Goal: Task Accomplishment & Management: Use online tool/utility

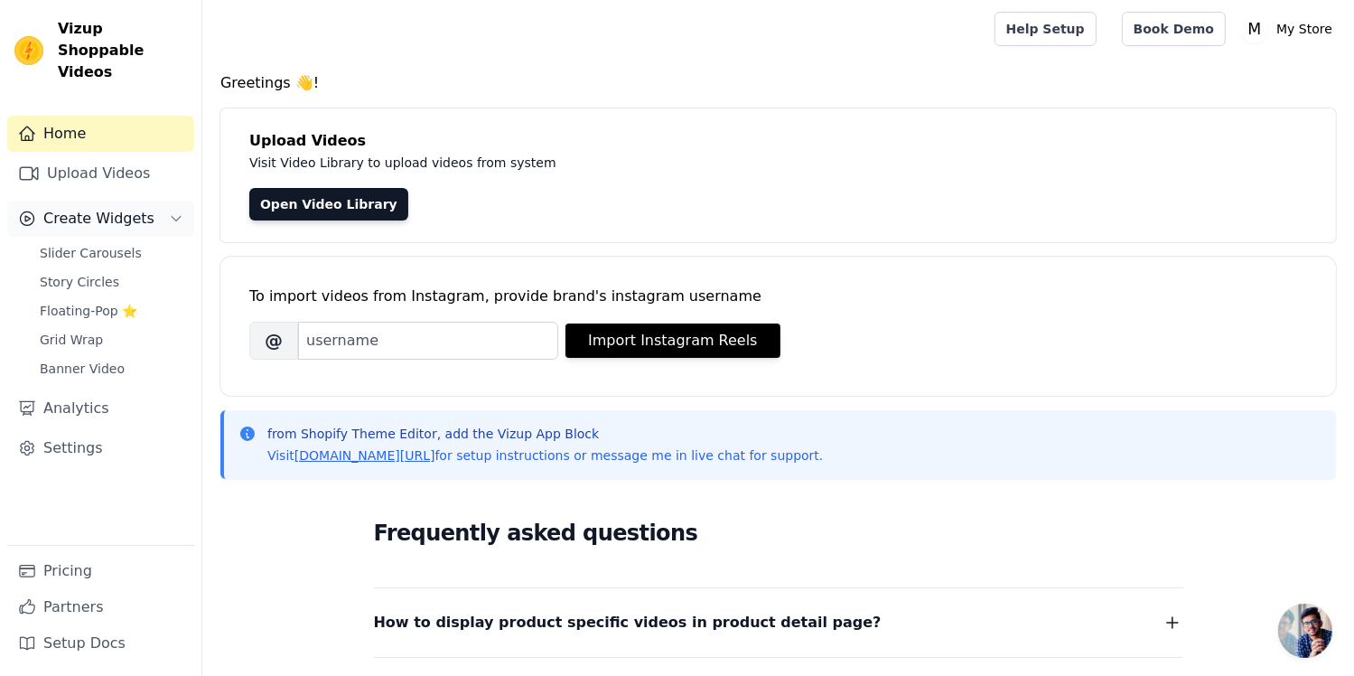
click at [52, 208] on span "Create Widgets" at bounding box center [98, 219] width 111 height 22
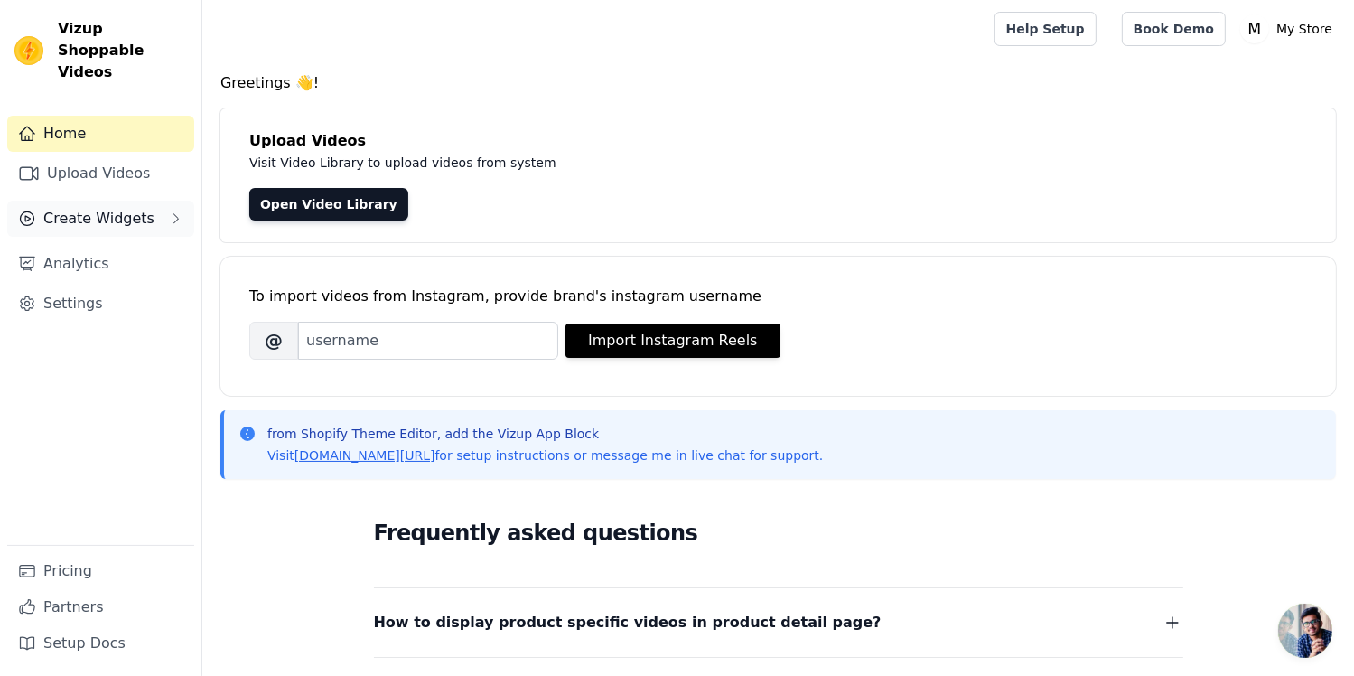
click at [79, 208] on span "Create Widgets" at bounding box center [98, 219] width 111 height 22
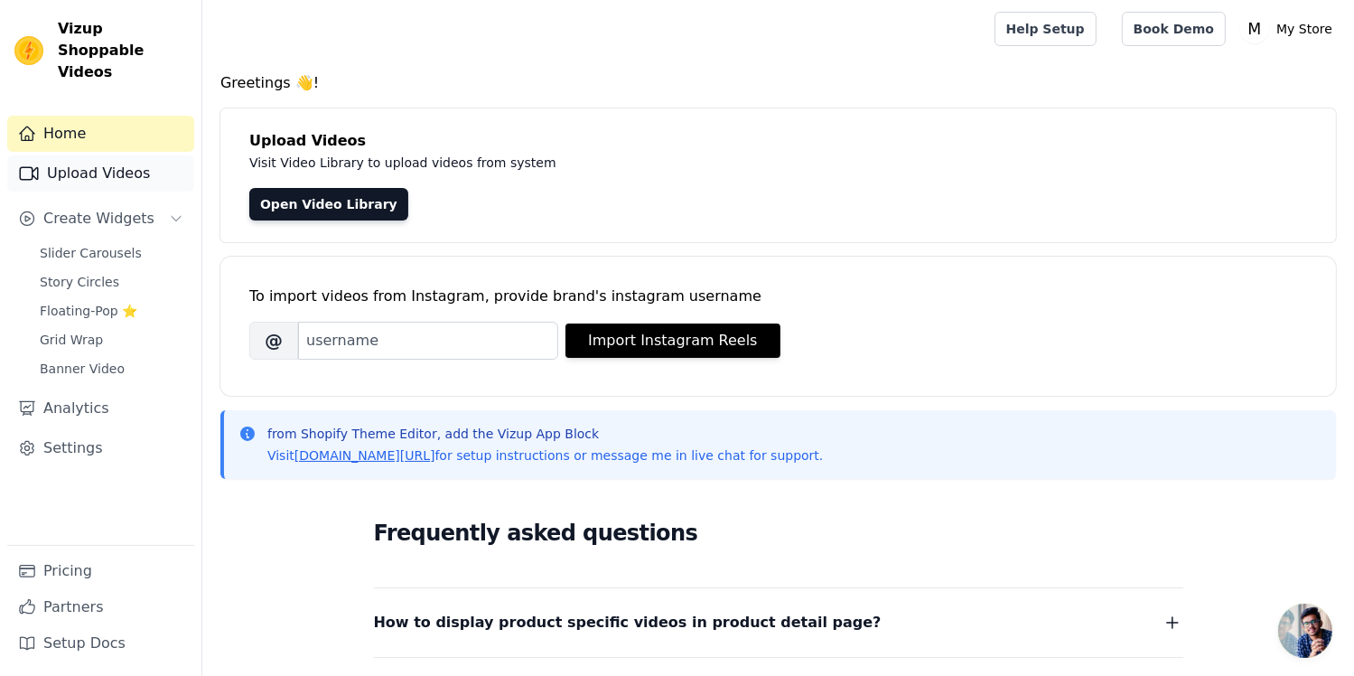
click at [85, 161] on link "Upload Videos" at bounding box center [100, 173] width 187 height 36
click at [94, 244] on span "Slider Carousels" at bounding box center [91, 253] width 102 height 18
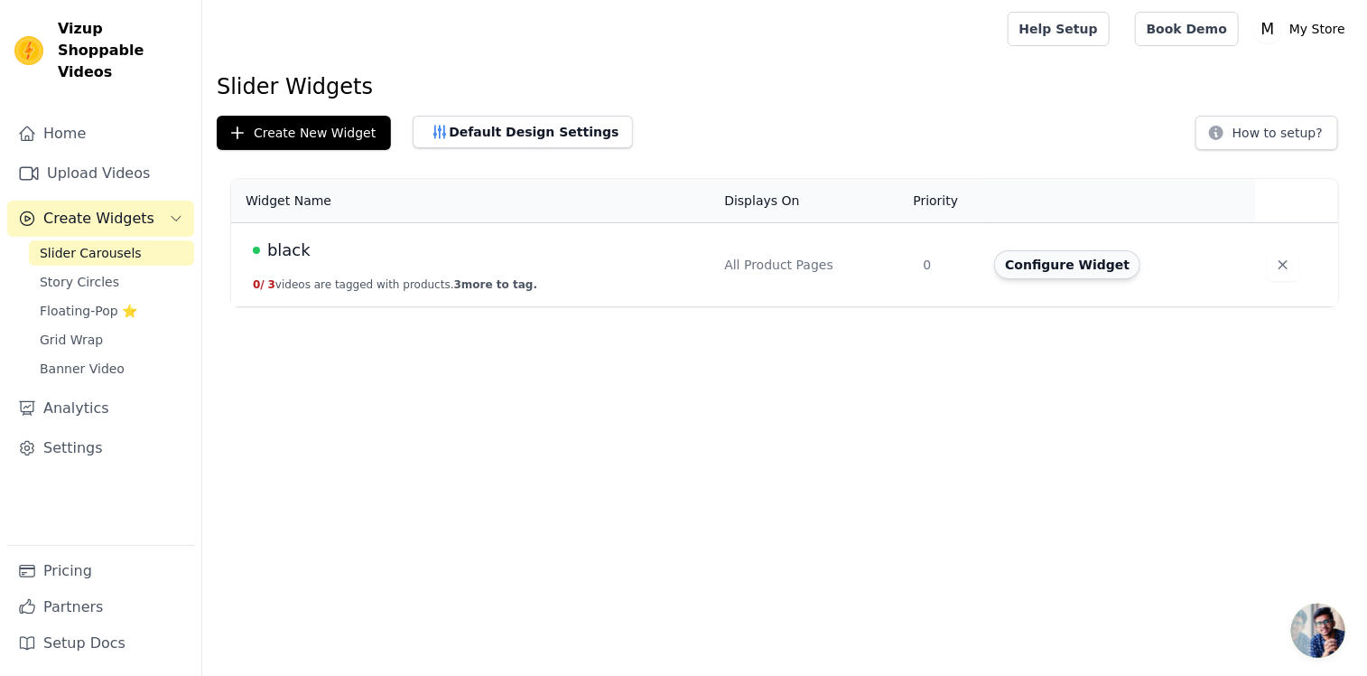
click at [1036, 263] on button "Configure Widget" at bounding box center [1067, 264] width 146 height 29
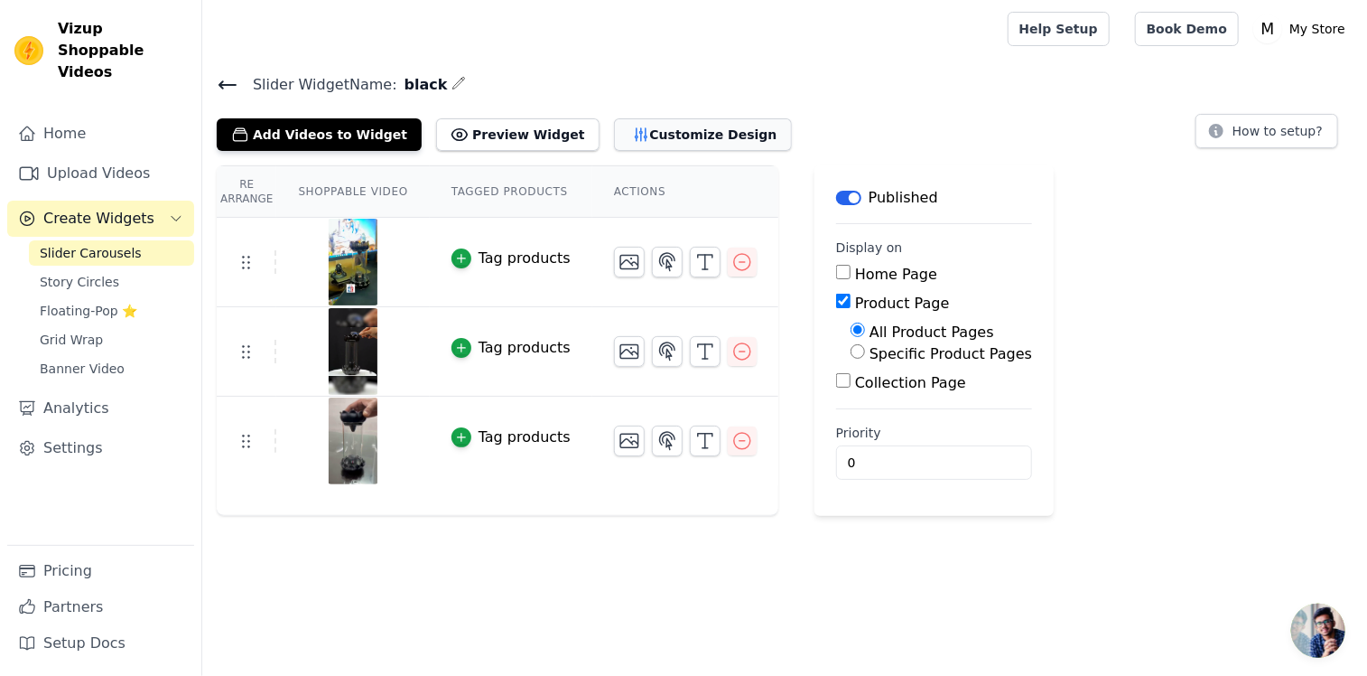
click at [665, 132] on button "Customize Design" at bounding box center [703, 134] width 178 height 33
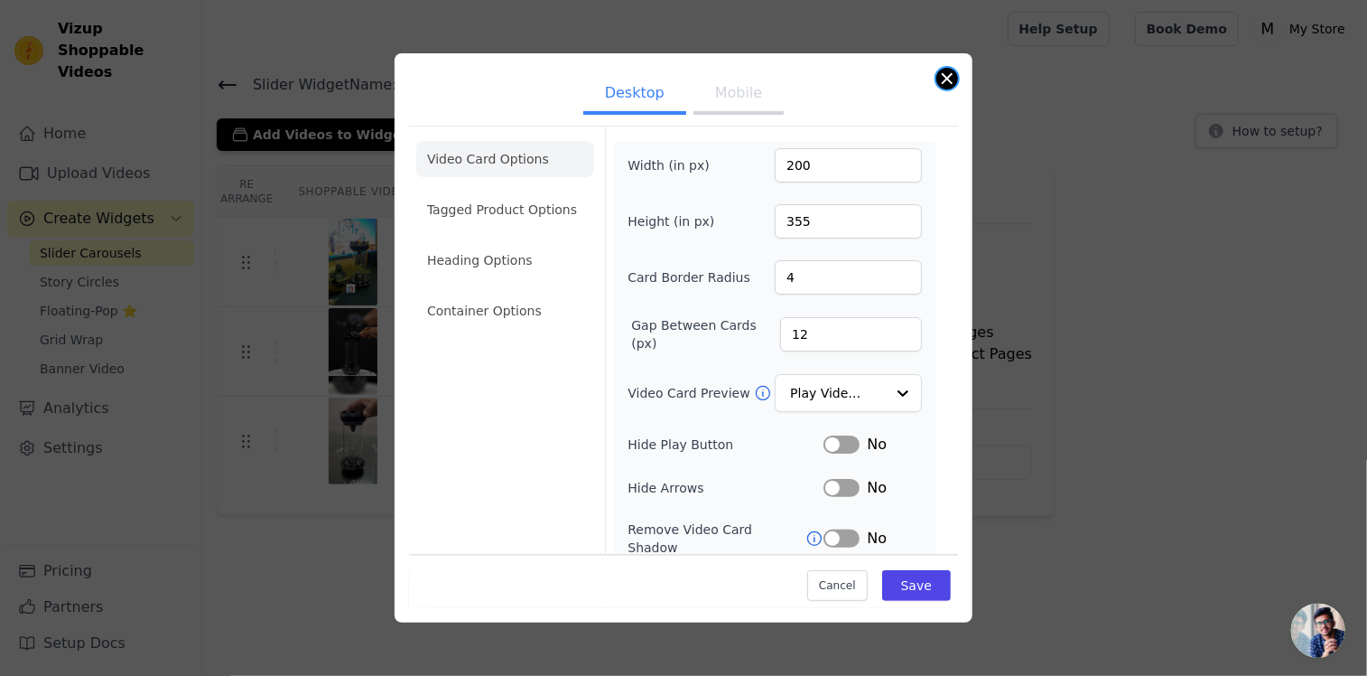
click at [944, 86] on button "Close modal" at bounding box center [948, 79] width 22 height 22
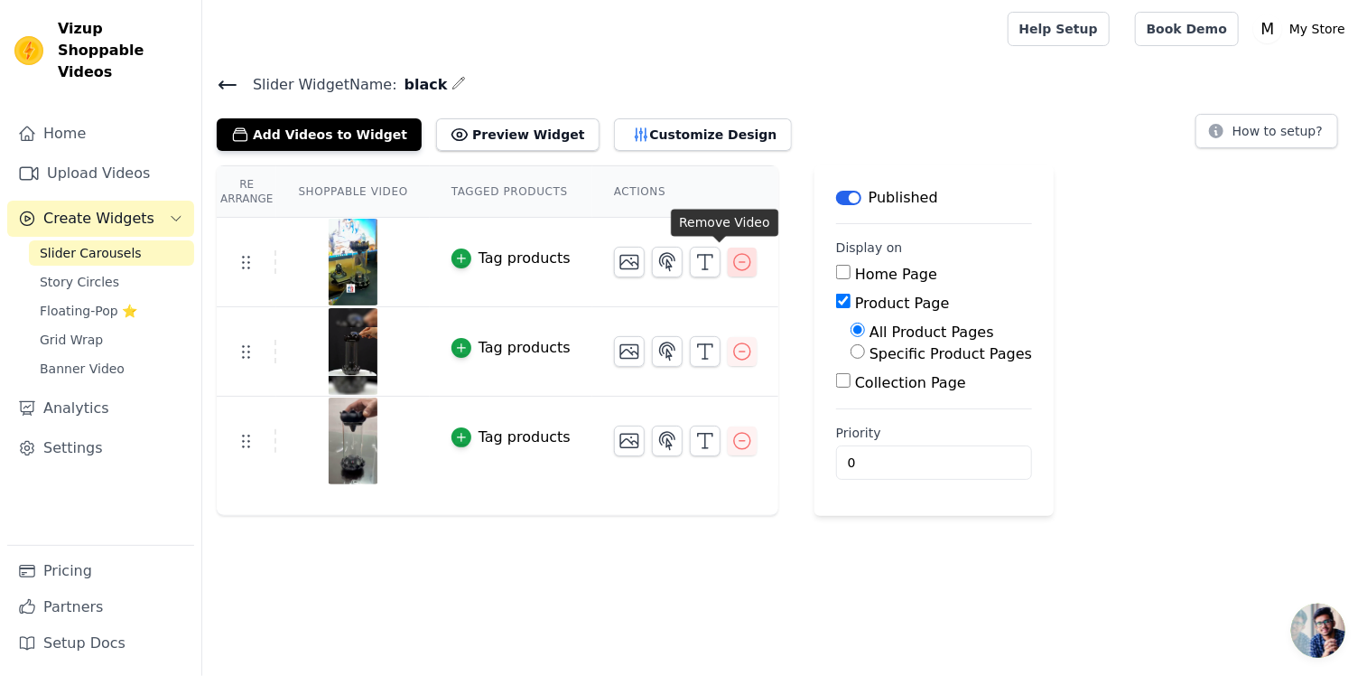
click at [732, 261] on icon "button" at bounding box center [743, 262] width 22 height 22
click at [732, 342] on icon "button" at bounding box center [743, 352] width 22 height 22
click at [732, 265] on icon "button" at bounding box center [743, 262] width 22 height 22
click at [734, 438] on icon "button" at bounding box center [742, 441] width 16 height 16
click at [90, 165] on link "Upload Videos" at bounding box center [100, 173] width 187 height 36
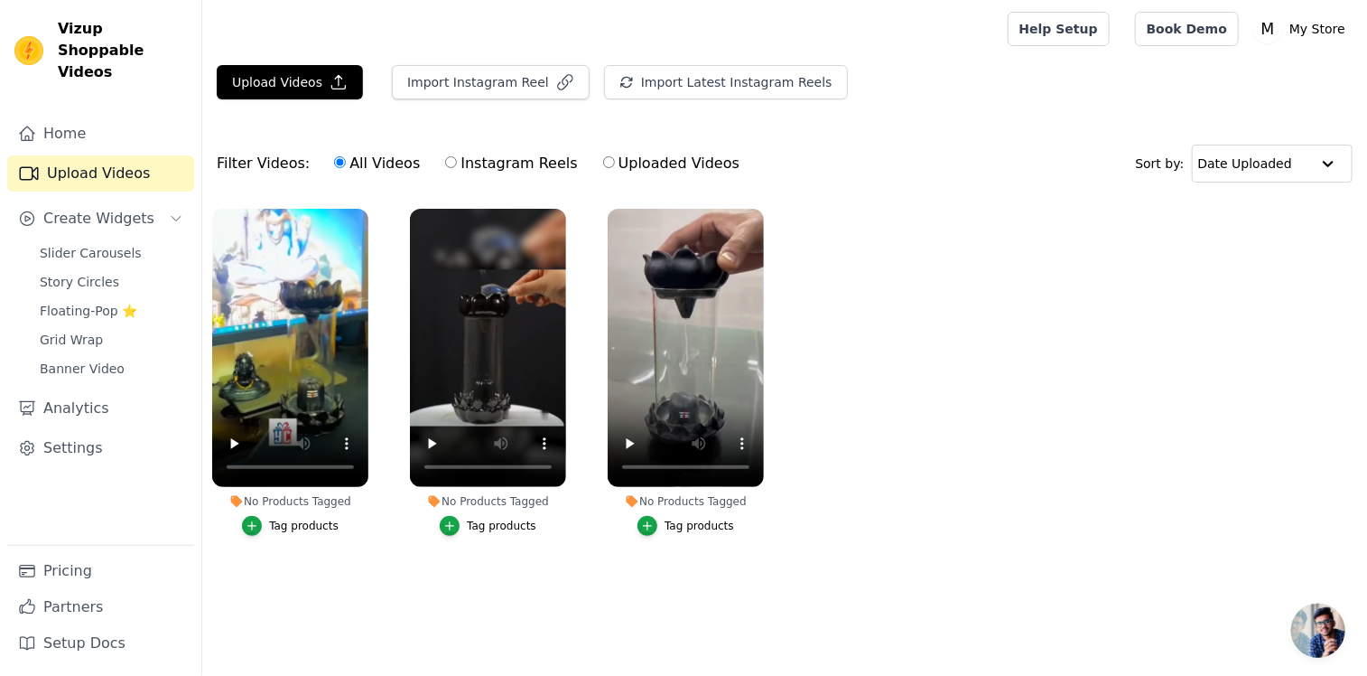
click at [686, 556] on ul "No Products Tagged Tag products No Products Tagged Tag products No Products Tag…" at bounding box center [784, 390] width 1165 height 383
click at [108, 240] on link "Slider Carousels" at bounding box center [111, 252] width 165 height 25
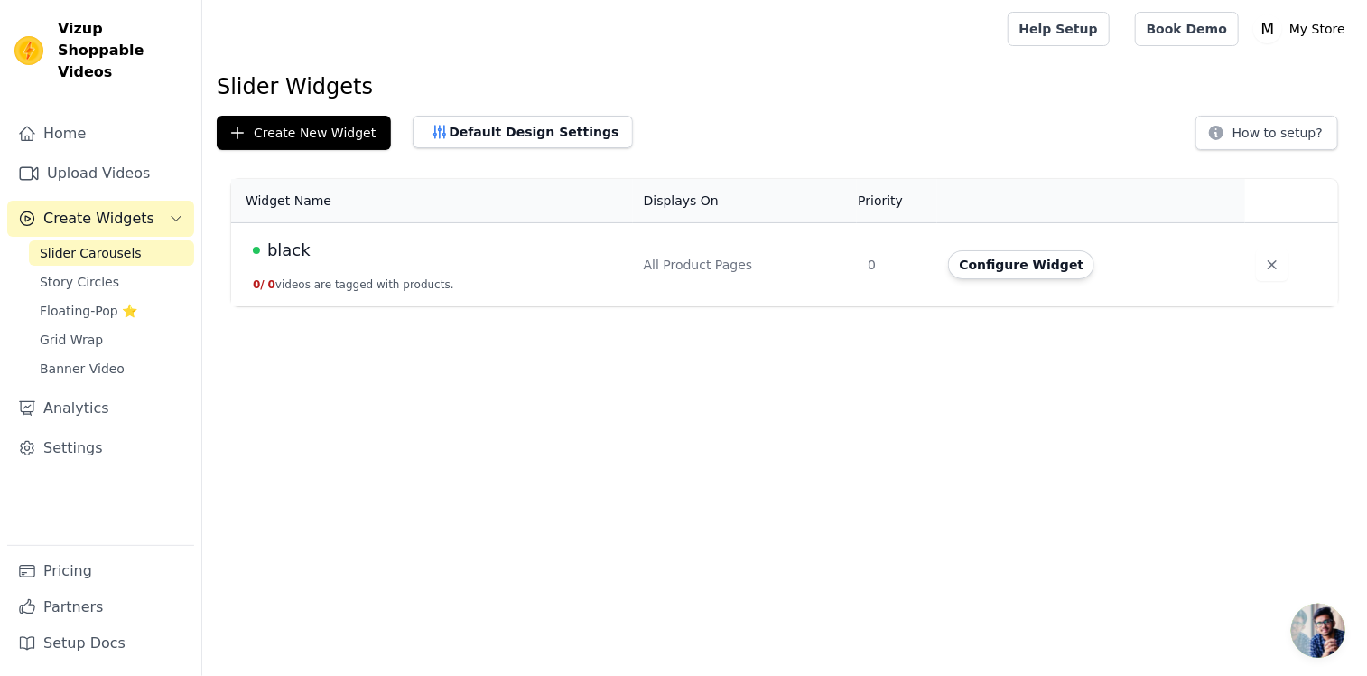
click at [480, 251] on div "black" at bounding box center [437, 250] width 369 height 25
click at [1030, 270] on button "Configure Widget" at bounding box center [1021, 264] width 146 height 29
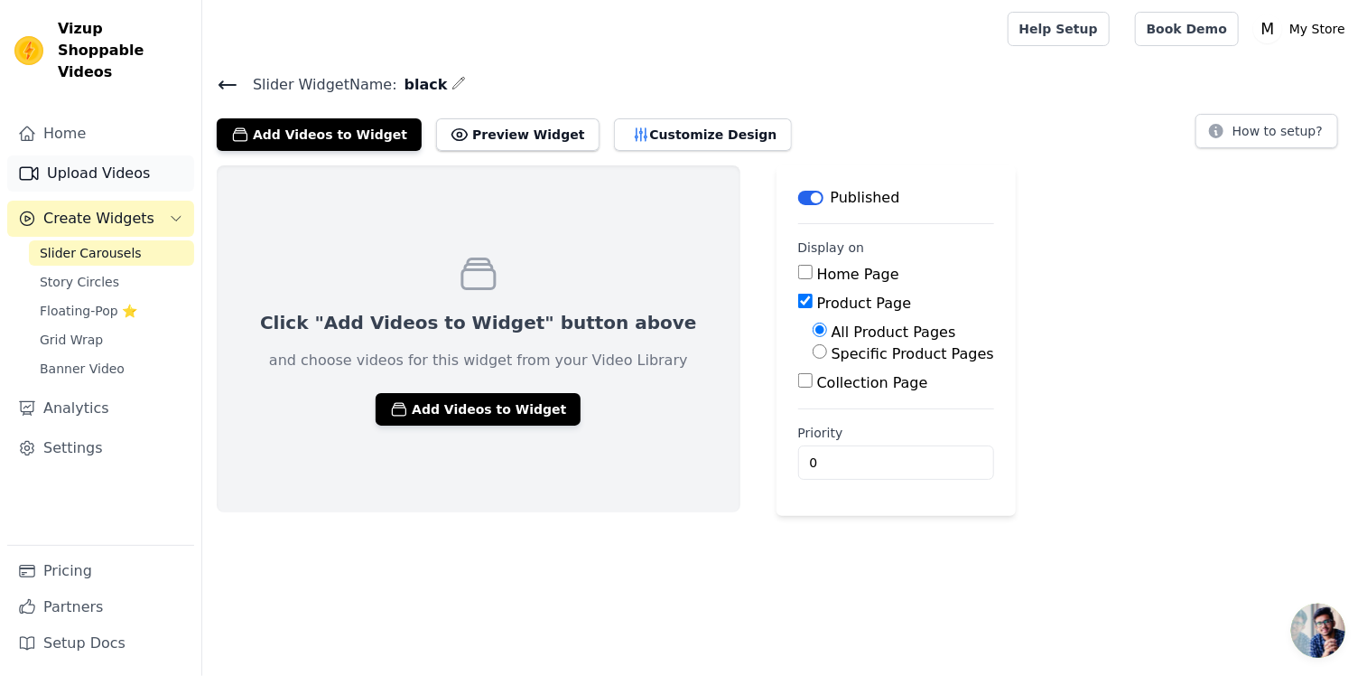
click at [105, 155] on link "Upload Videos" at bounding box center [100, 173] width 187 height 36
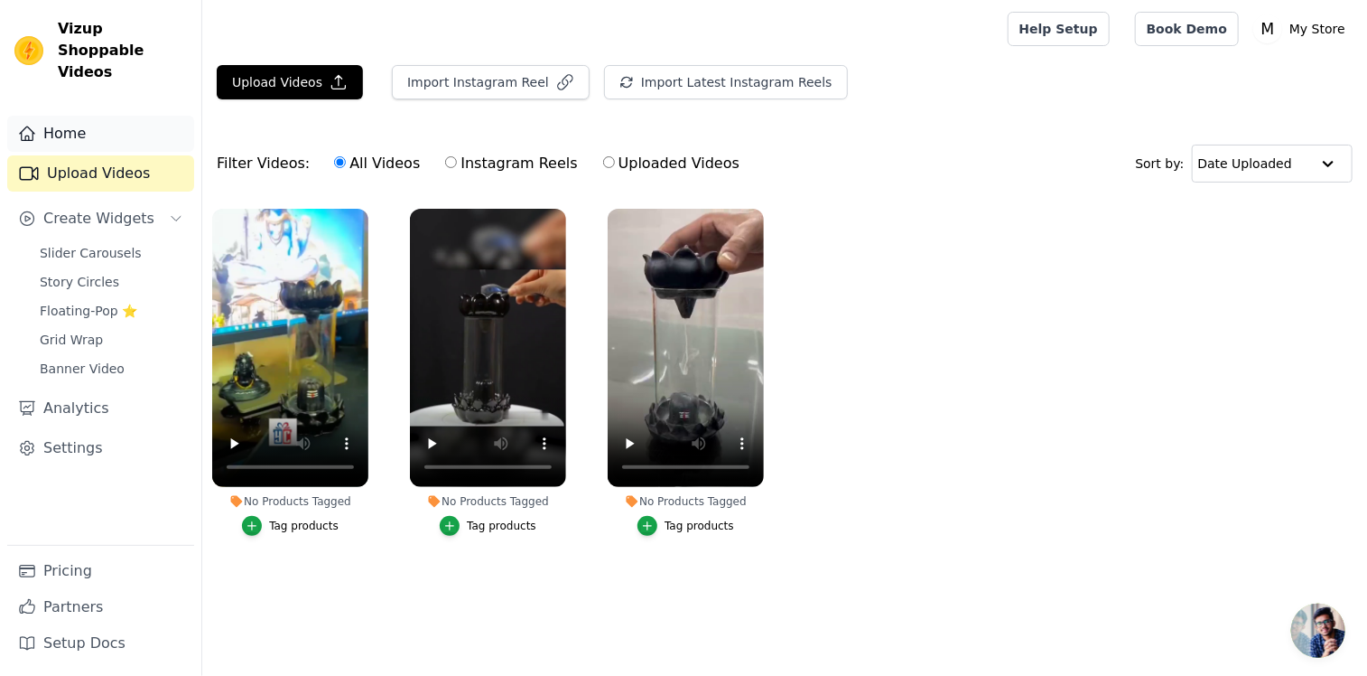
click at [129, 117] on link "Home" at bounding box center [100, 134] width 187 height 36
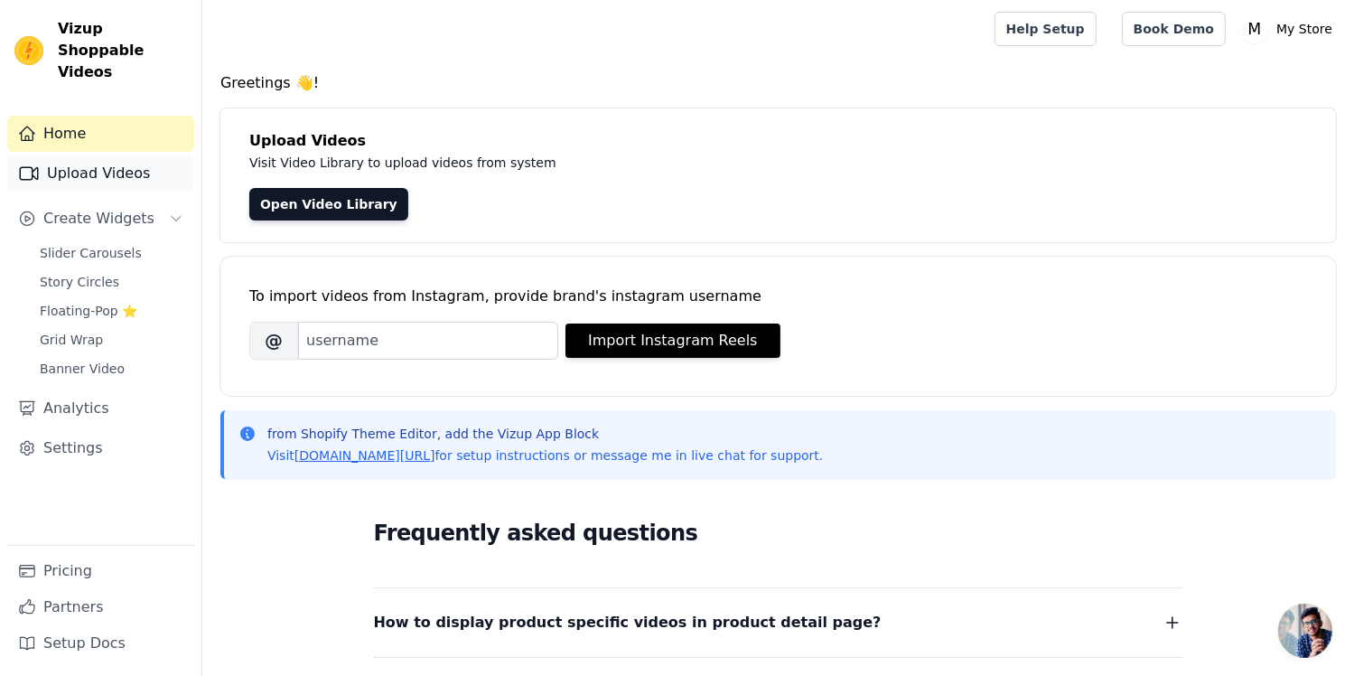
click at [135, 157] on link "Upload Videos" at bounding box center [100, 173] width 187 height 36
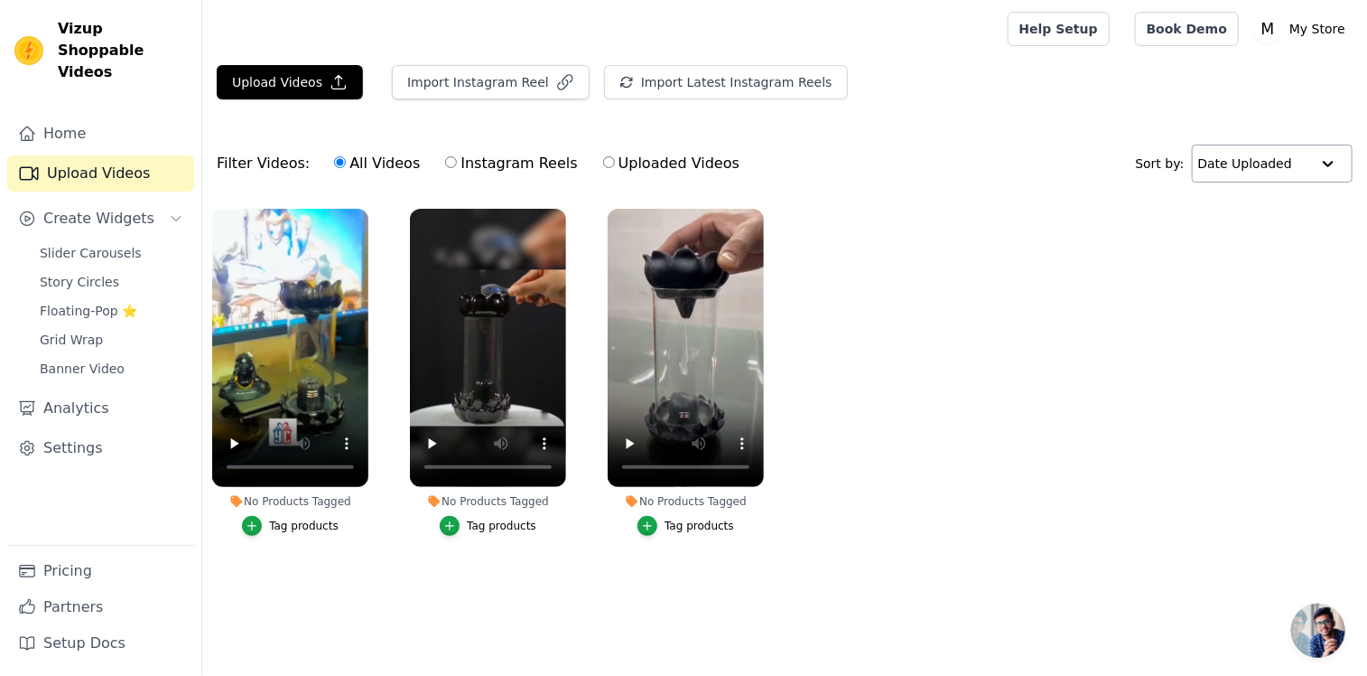
click at [1237, 165] on input "text" at bounding box center [1255, 163] width 112 height 36
click at [1239, 163] on input "text" at bounding box center [1254, 163] width 112 height 36
click at [603, 161] on input "Uploaded Videos" at bounding box center [609, 162] width 12 height 12
radio input "true"
click at [336, 163] on label "All Videos" at bounding box center [377, 163] width 88 height 23
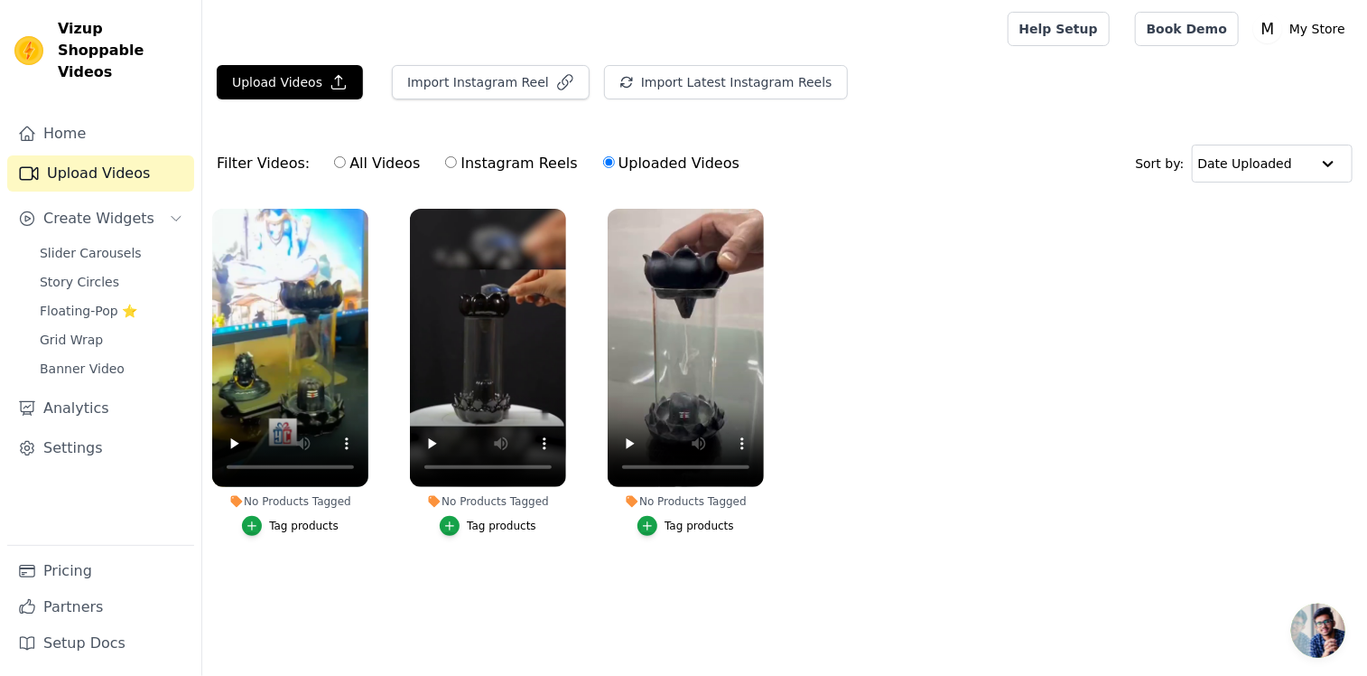
click at [336, 163] on input "All Videos" at bounding box center [340, 162] width 12 height 12
radio input "true"
click at [75, 244] on span "Slider Carousels" at bounding box center [91, 253] width 102 height 18
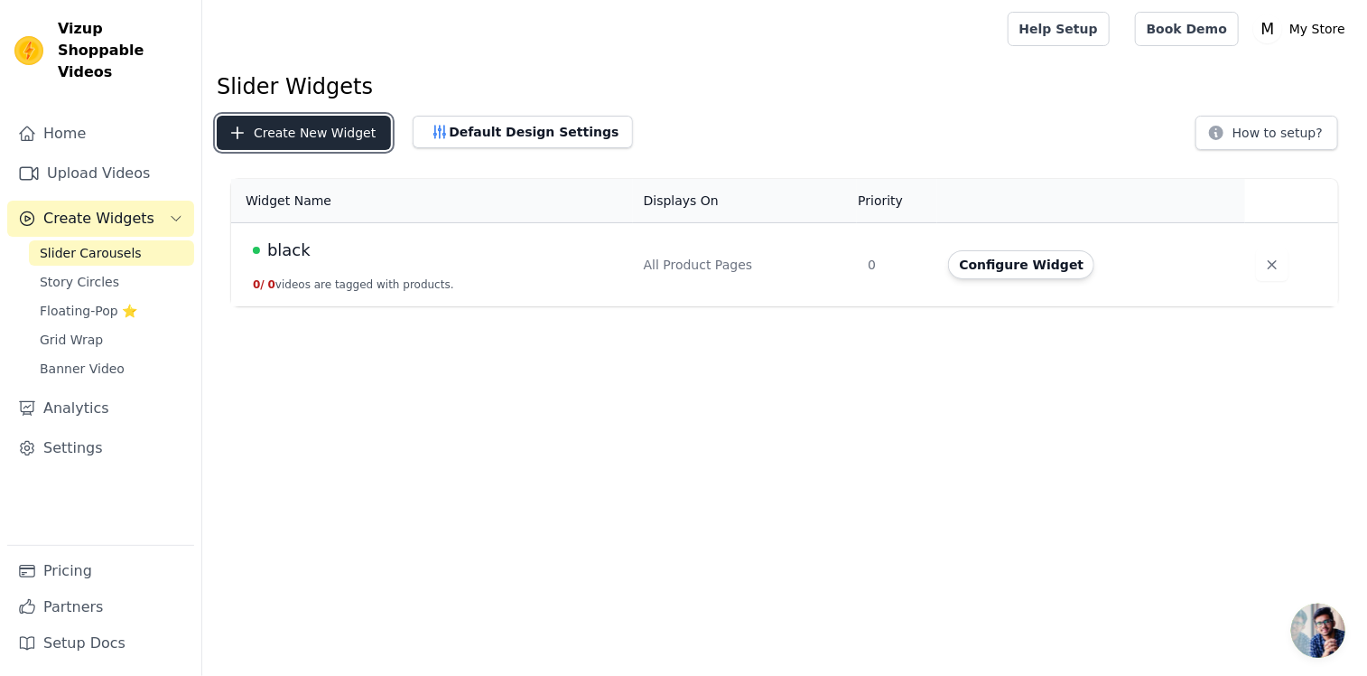
click at [346, 136] on button "Create New Widget" at bounding box center [304, 133] width 174 height 34
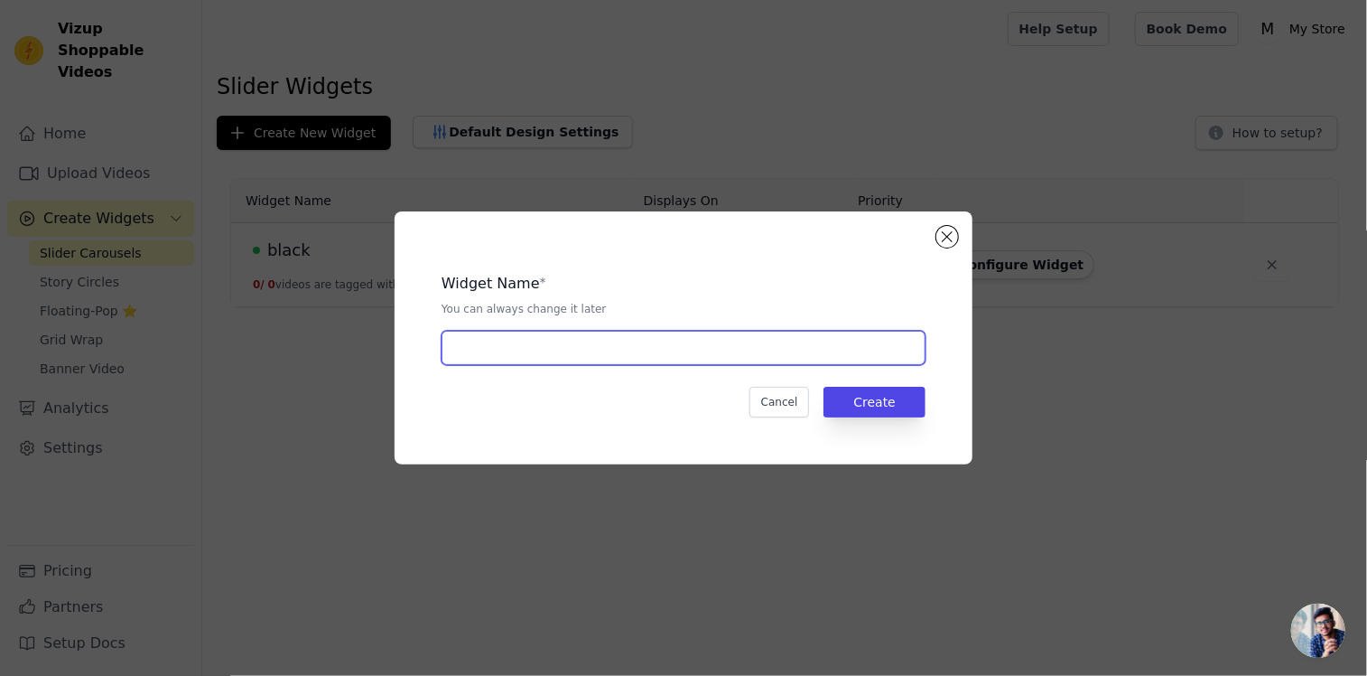
click at [678, 348] on input "text" at bounding box center [684, 348] width 484 height 34
type input "girl"
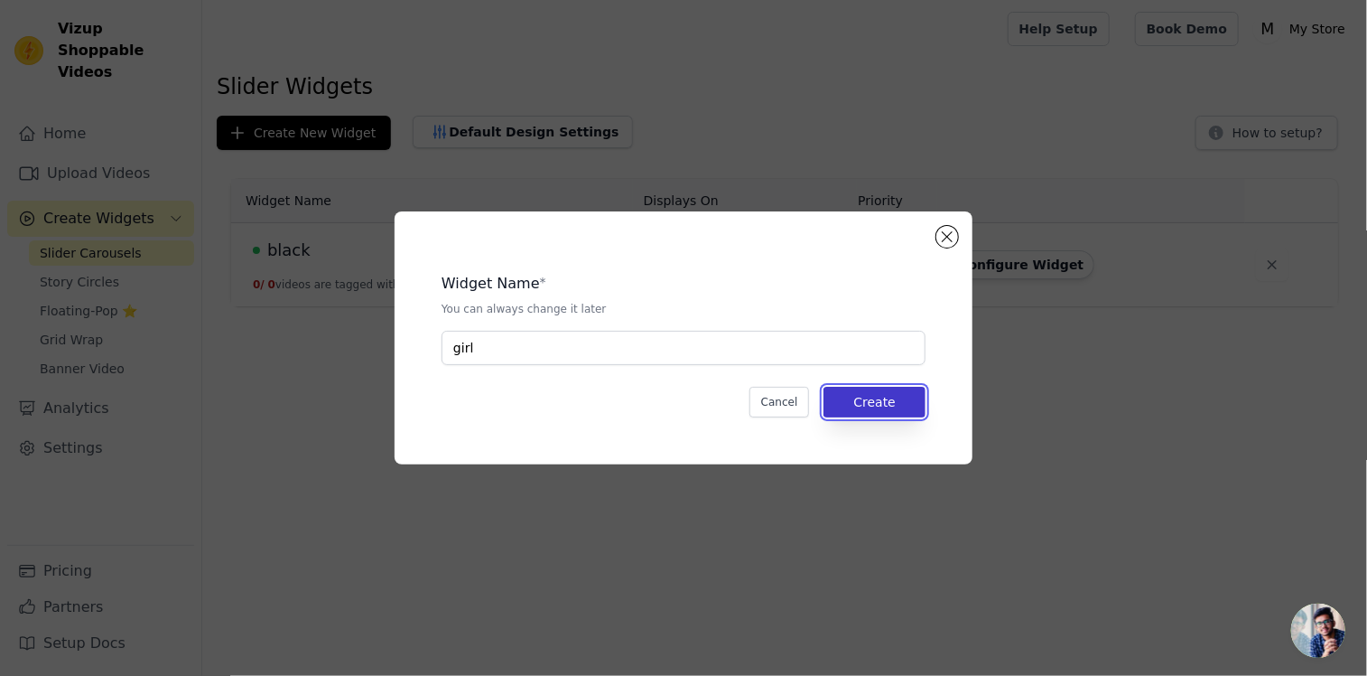
click at [868, 397] on button "Create" at bounding box center [875, 402] width 102 height 31
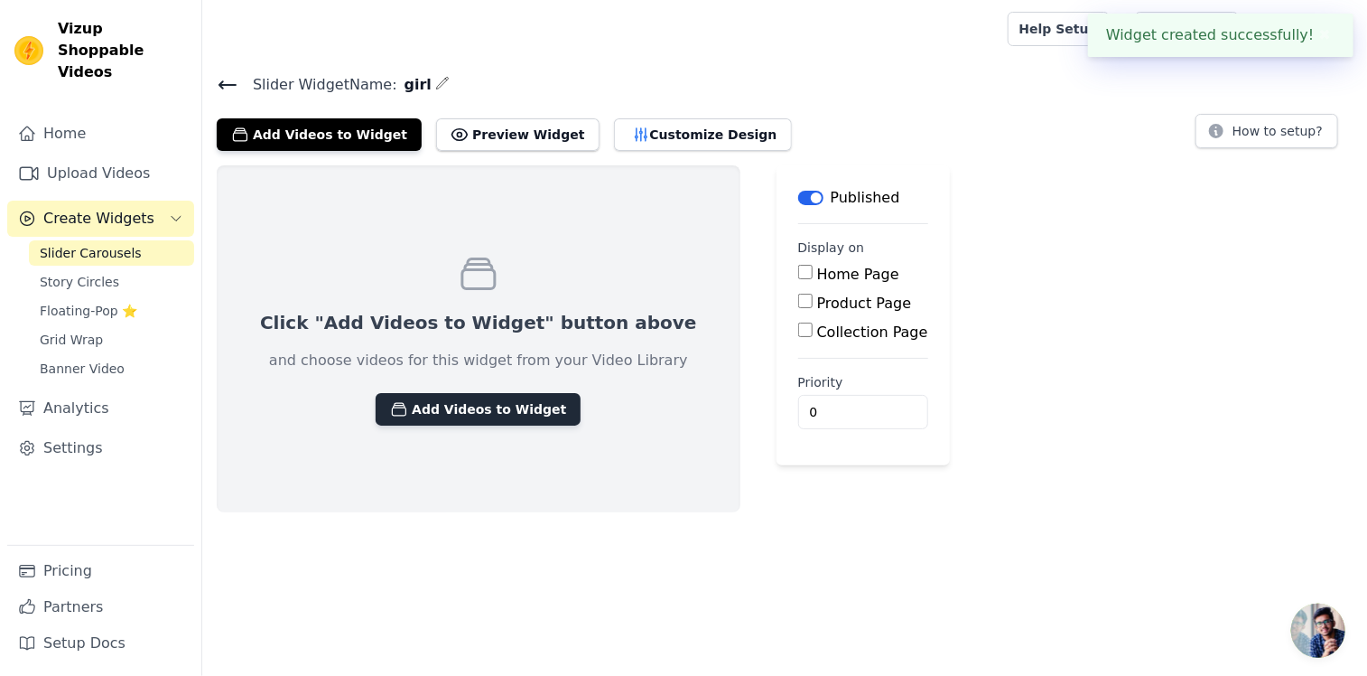
click at [445, 415] on button "Add Videos to Widget" at bounding box center [478, 409] width 205 height 33
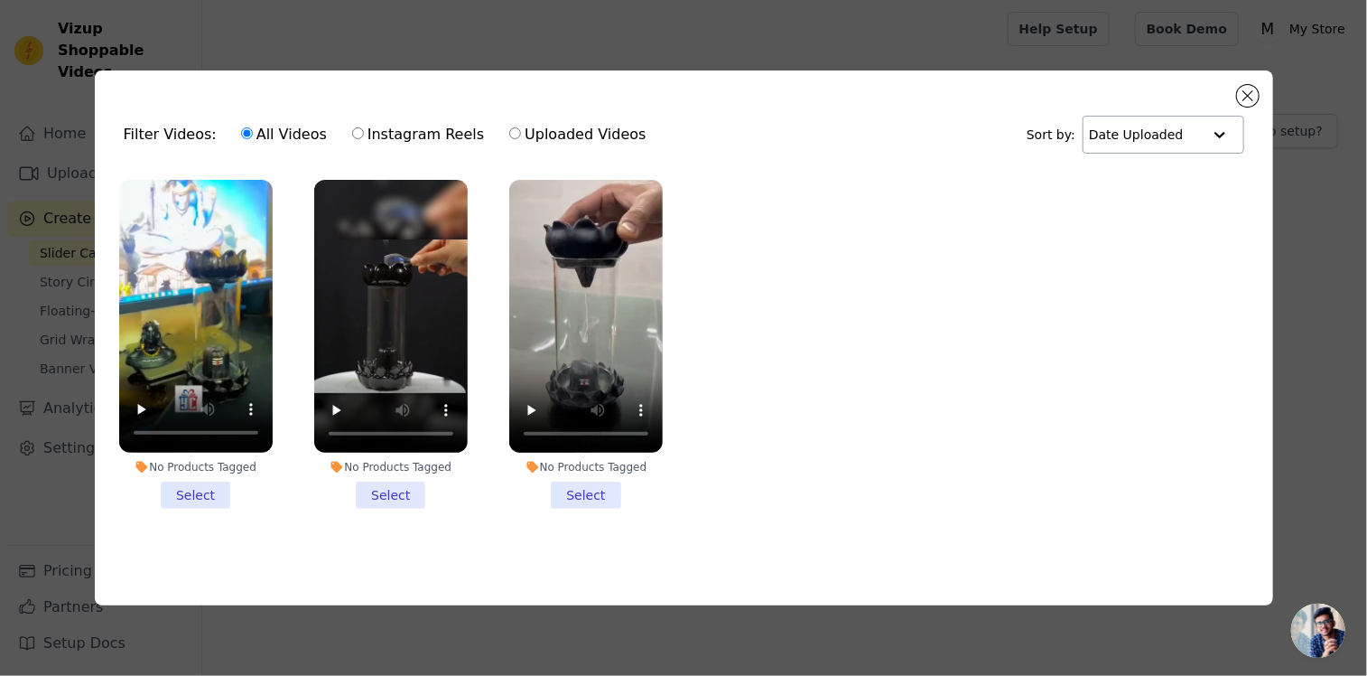
click at [1162, 127] on input "text" at bounding box center [1145, 135] width 112 height 36
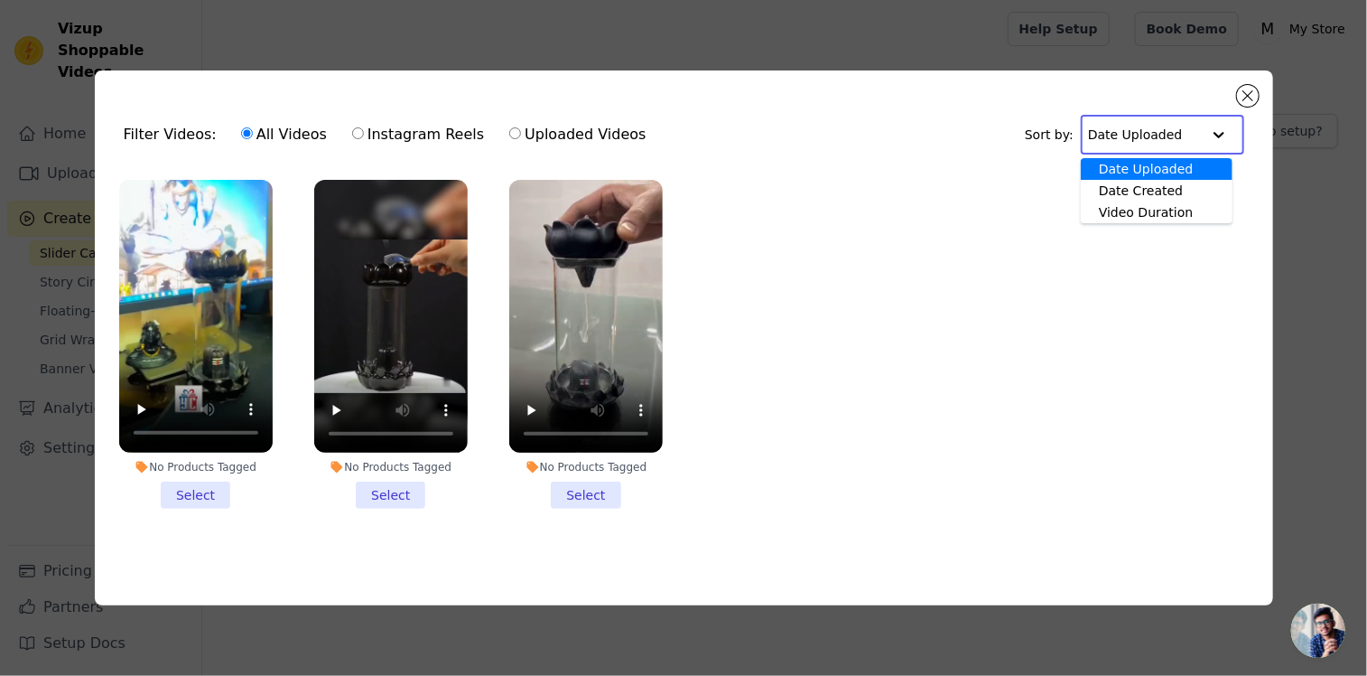
click at [1162, 127] on input "text" at bounding box center [1144, 135] width 112 height 36
click at [1254, 93] on button "Close modal" at bounding box center [1248, 96] width 22 height 22
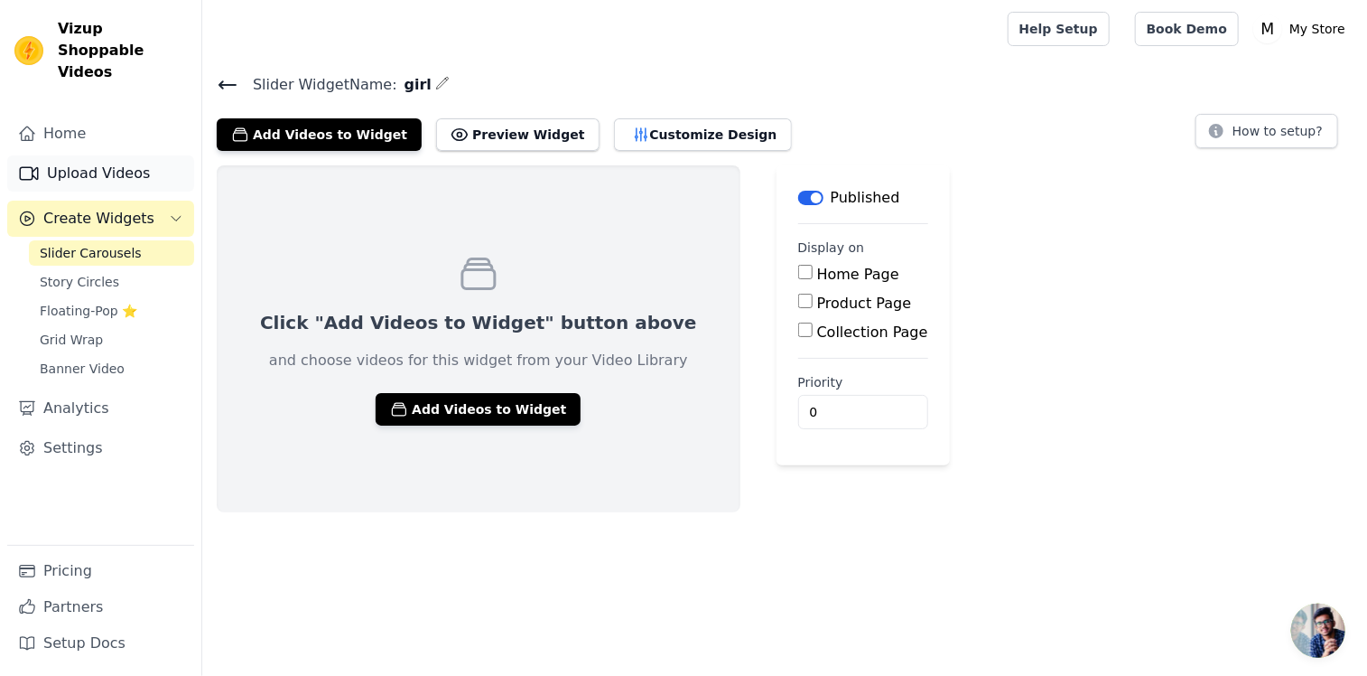
click at [119, 155] on link "Upload Videos" at bounding box center [100, 173] width 187 height 36
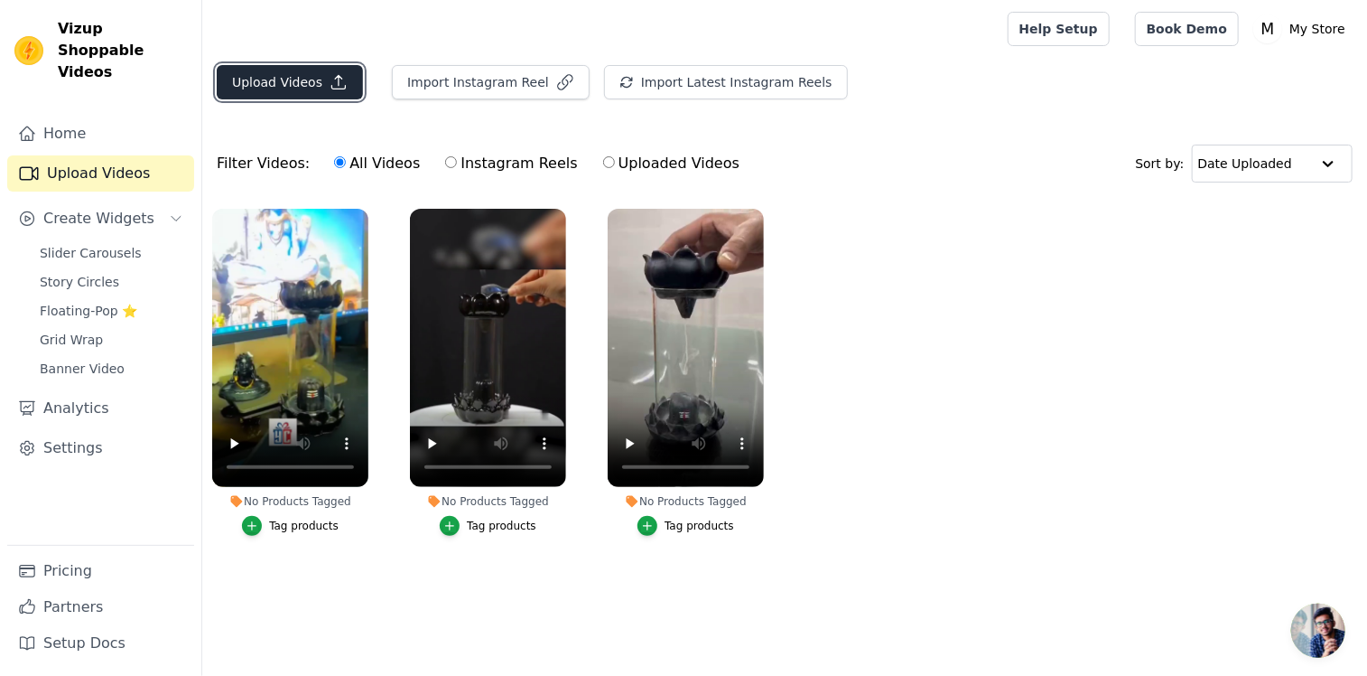
click at [305, 88] on button "Upload Videos" at bounding box center [290, 82] width 146 height 34
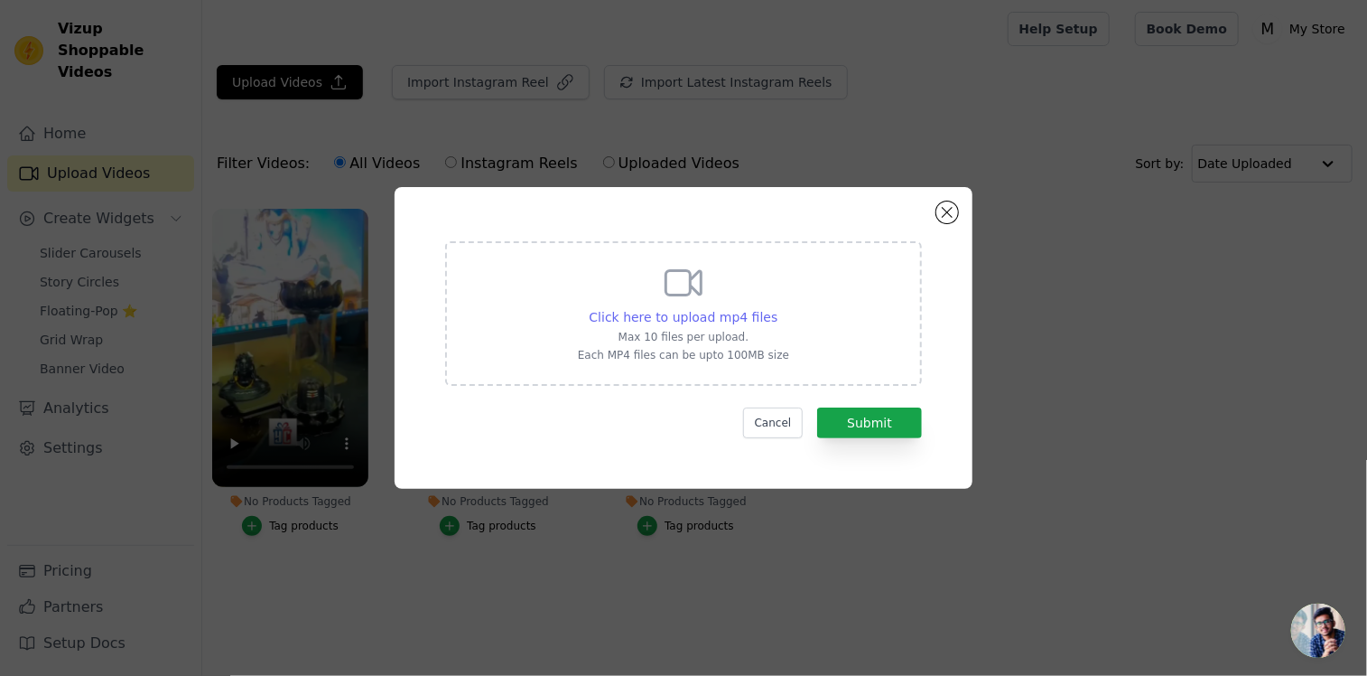
click at [669, 317] on span "Click here to upload mp4 files" at bounding box center [684, 317] width 189 height 14
click at [777, 308] on input "Click here to upload mp4 files Max 10 files per upload. Each MP4 files can be u…" at bounding box center [777, 307] width 1 height 1
click at [956, 212] on button "Close modal" at bounding box center [948, 212] width 22 height 22
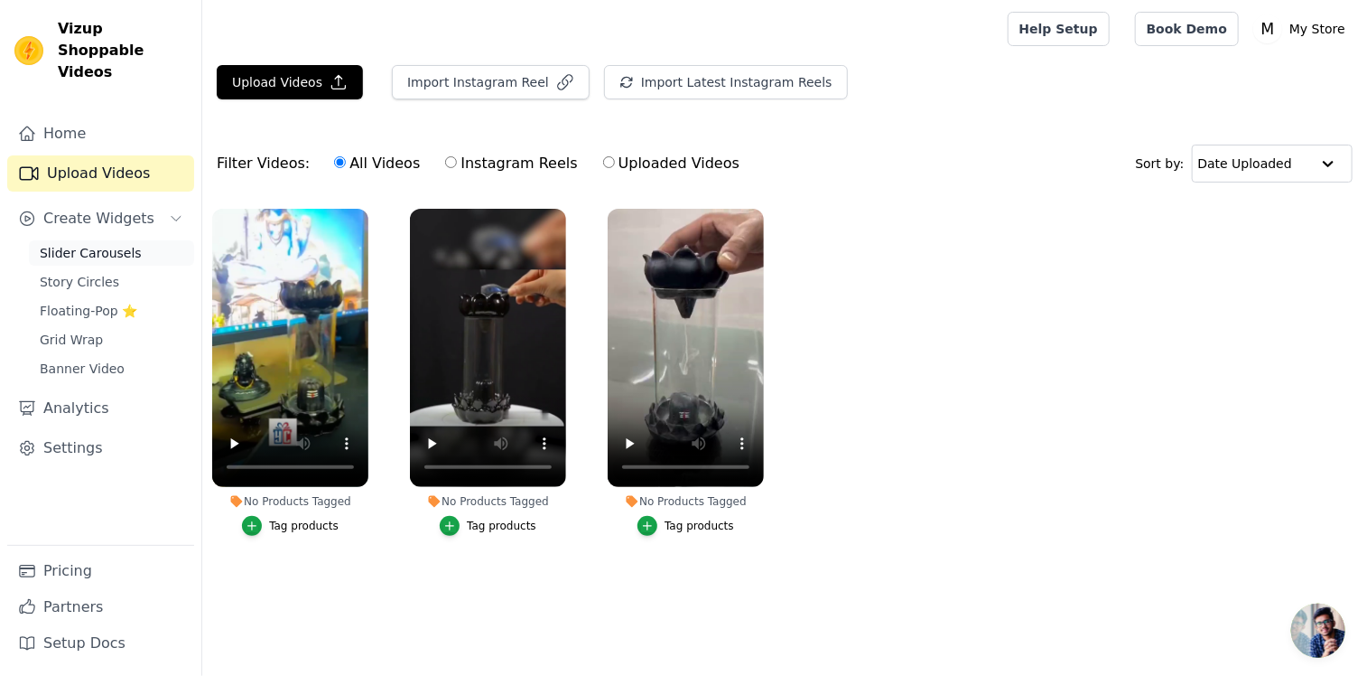
click at [77, 244] on span "Slider Carousels" at bounding box center [91, 253] width 102 height 18
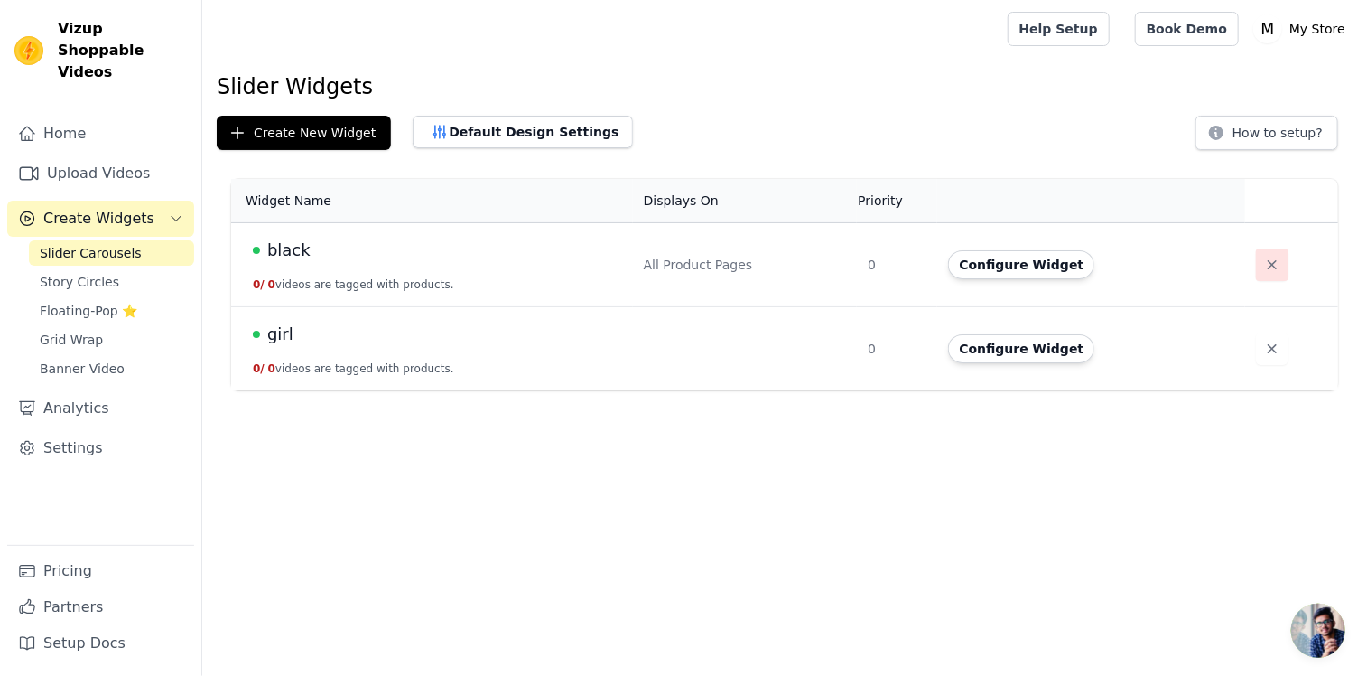
click at [1268, 266] on icon "button" at bounding box center [1273, 265] width 18 height 18
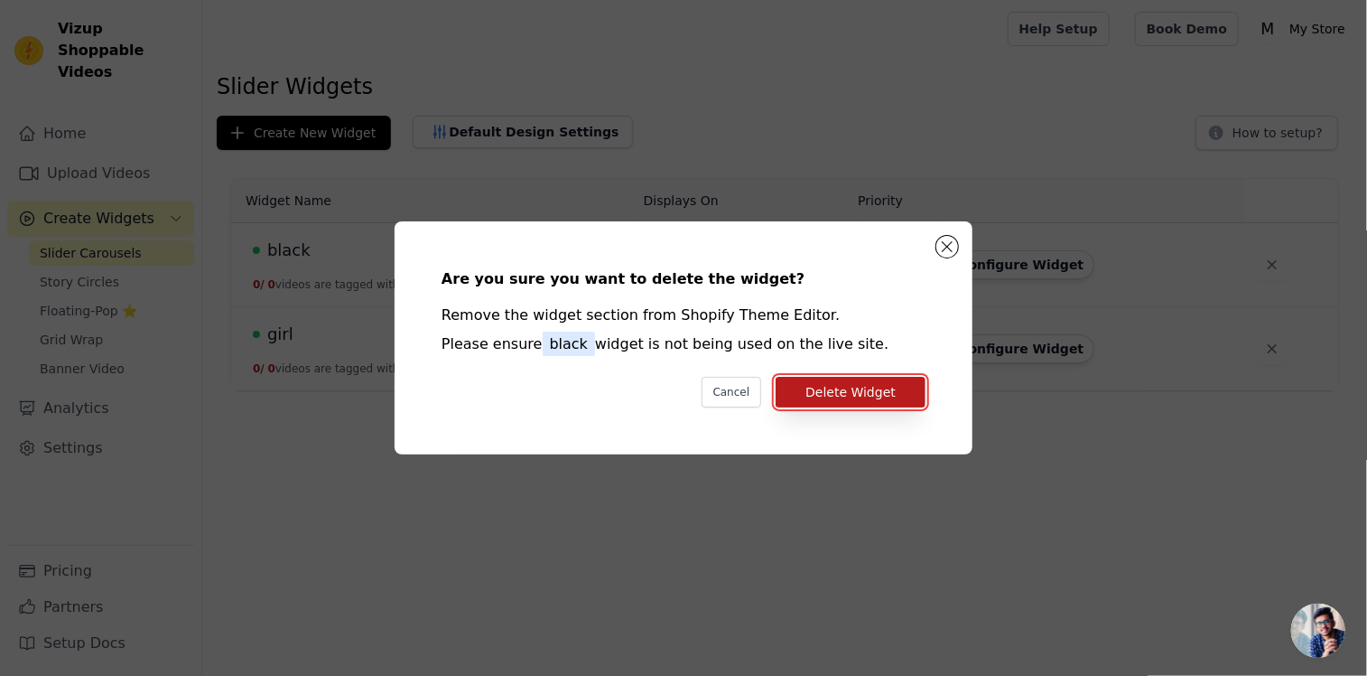
click at [882, 383] on button "Delete Widget" at bounding box center [851, 392] width 150 height 31
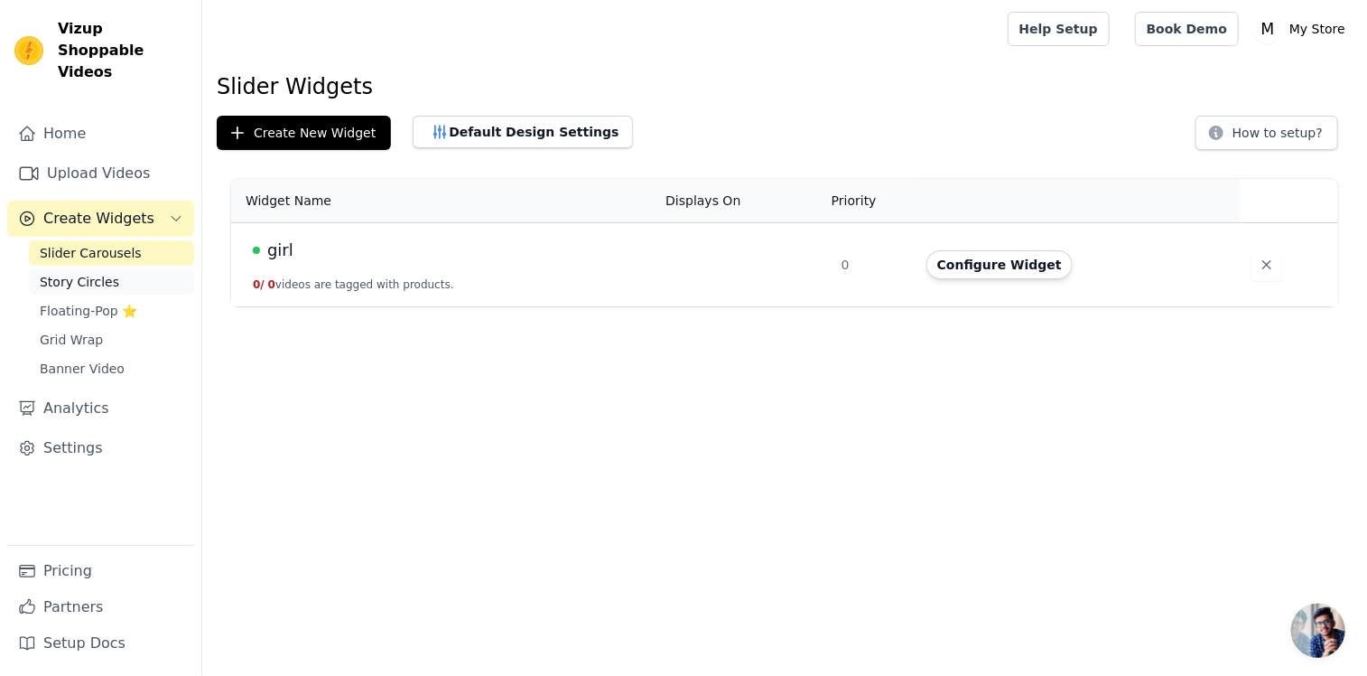
click at [93, 273] on span "Story Circles" at bounding box center [79, 282] width 79 height 18
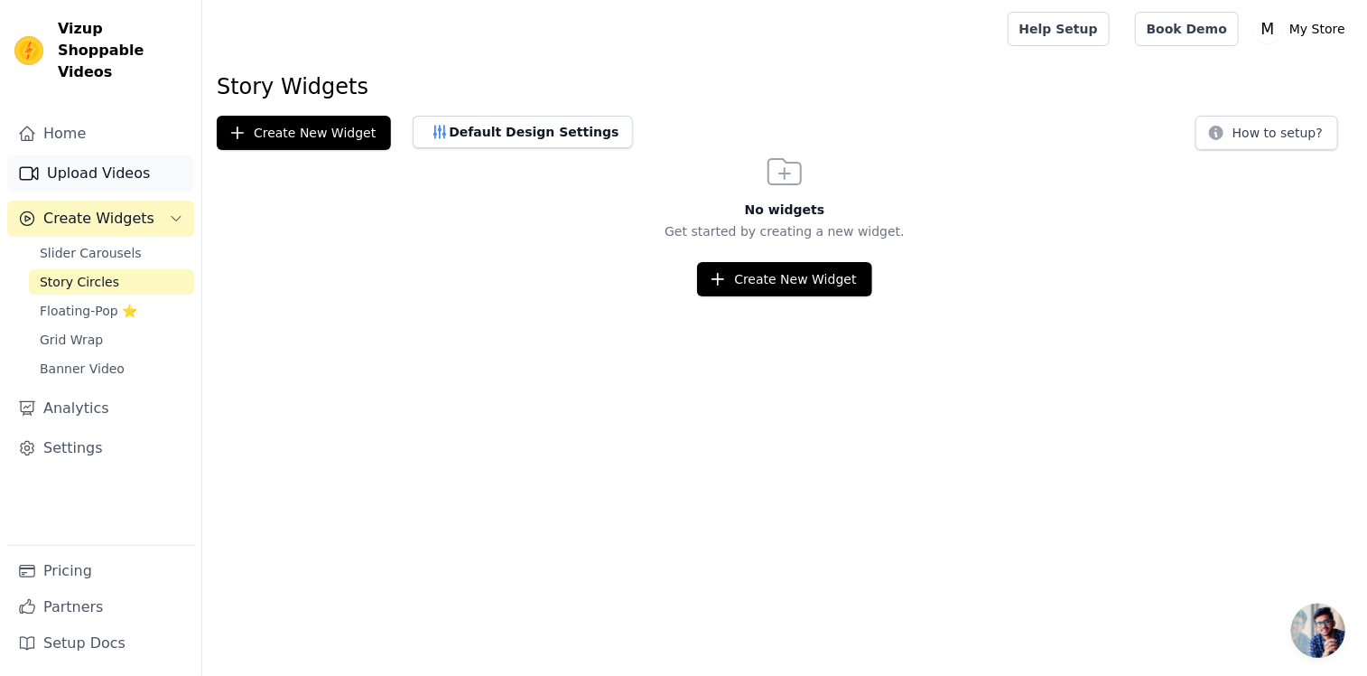
click at [89, 155] on link "Upload Videos" at bounding box center [100, 173] width 187 height 36
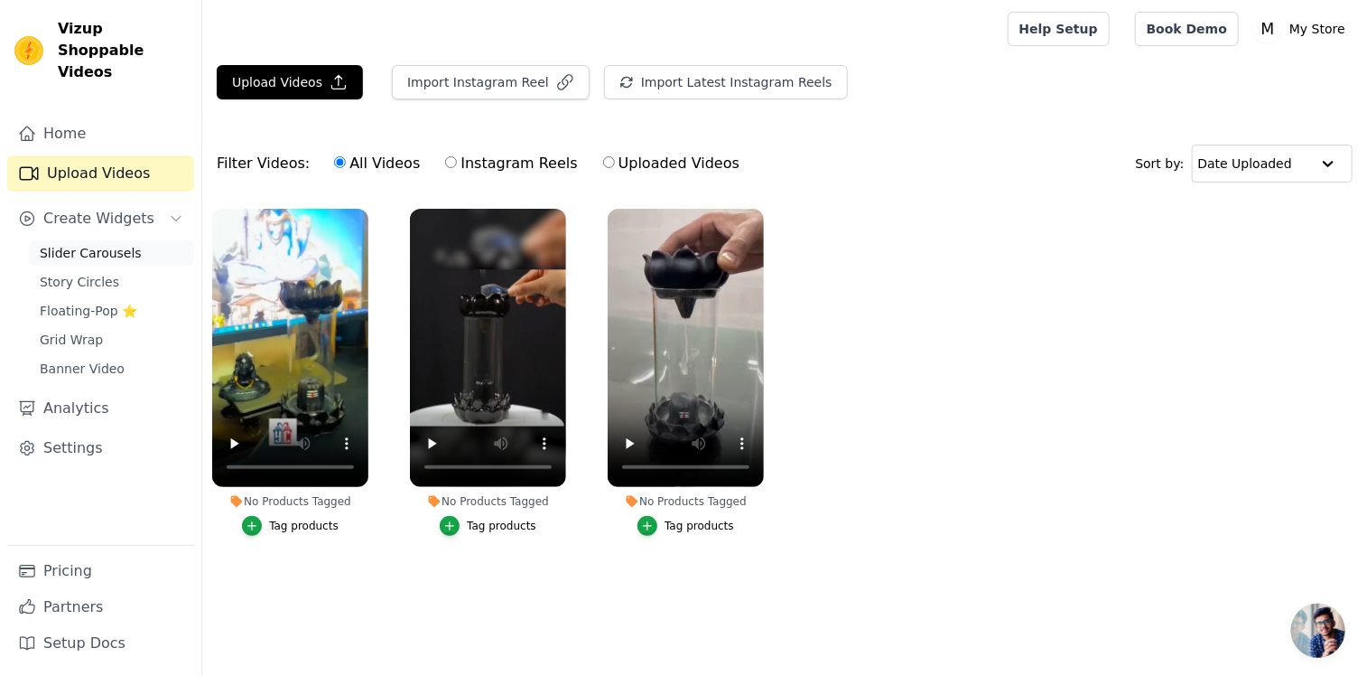
click at [109, 244] on span "Slider Carousels" at bounding box center [91, 253] width 102 height 18
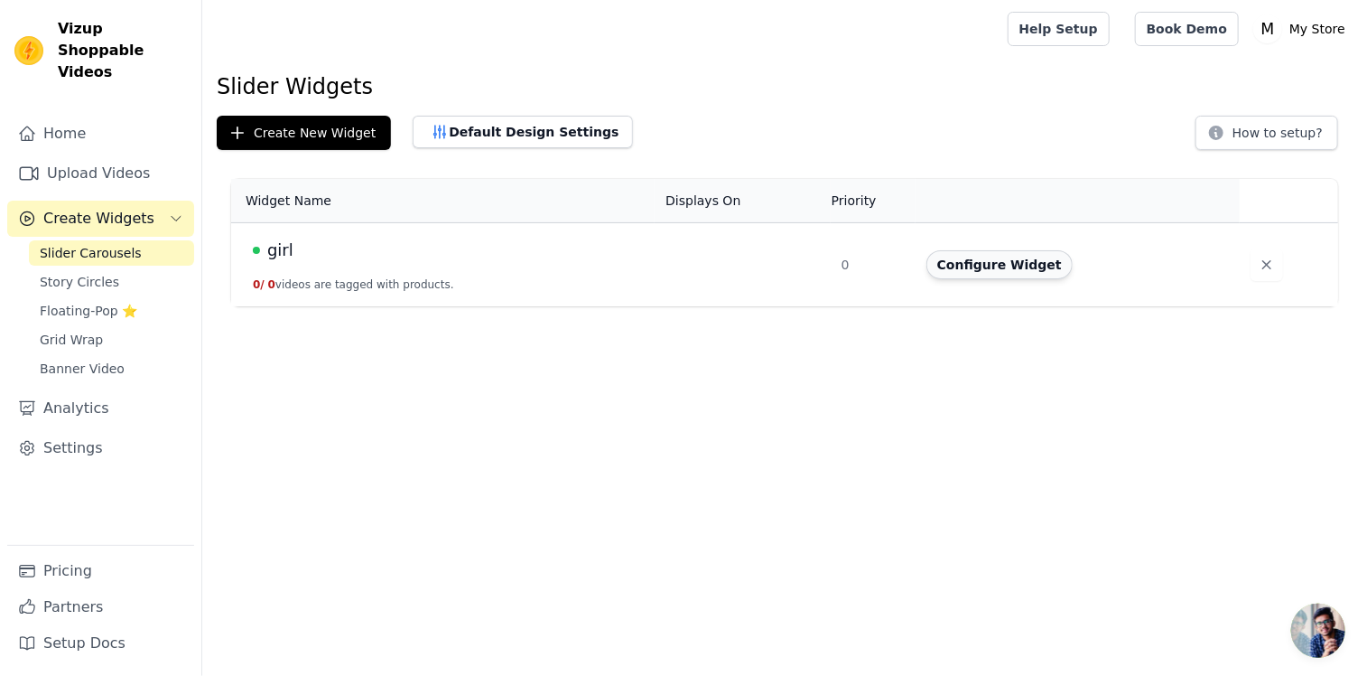
click at [1014, 267] on button "Configure Widget" at bounding box center [1000, 264] width 146 height 29
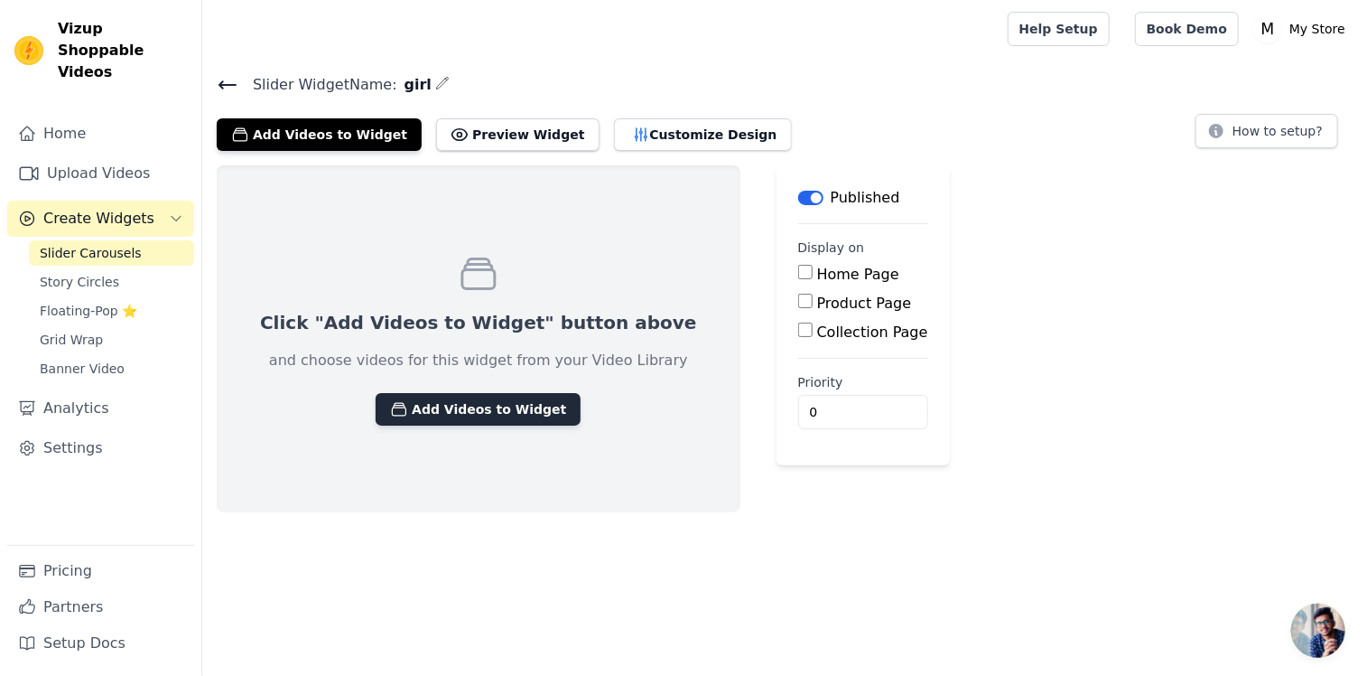
click at [445, 406] on button "Add Videos to Widget" at bounding box center [478, 409] width 205 height 33
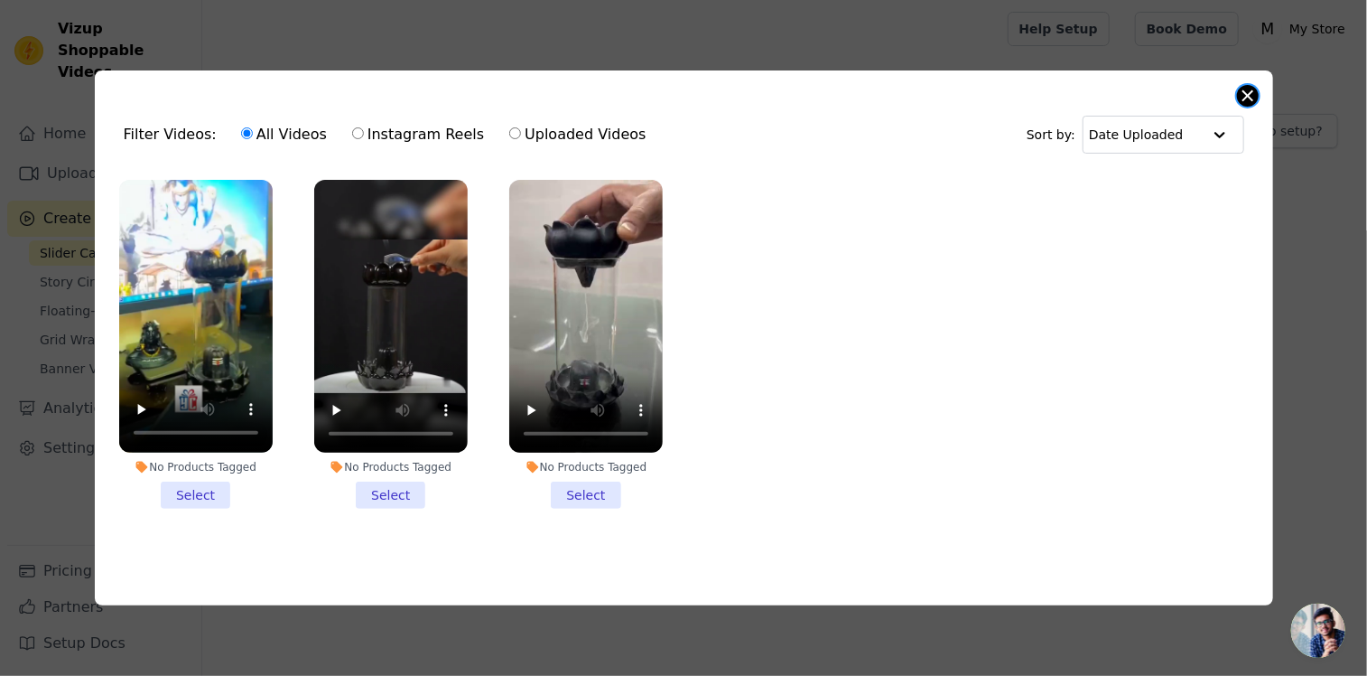
click at [1246, 99] on button "Close modal" at bounding box center [1248, 96] width 22 height 22
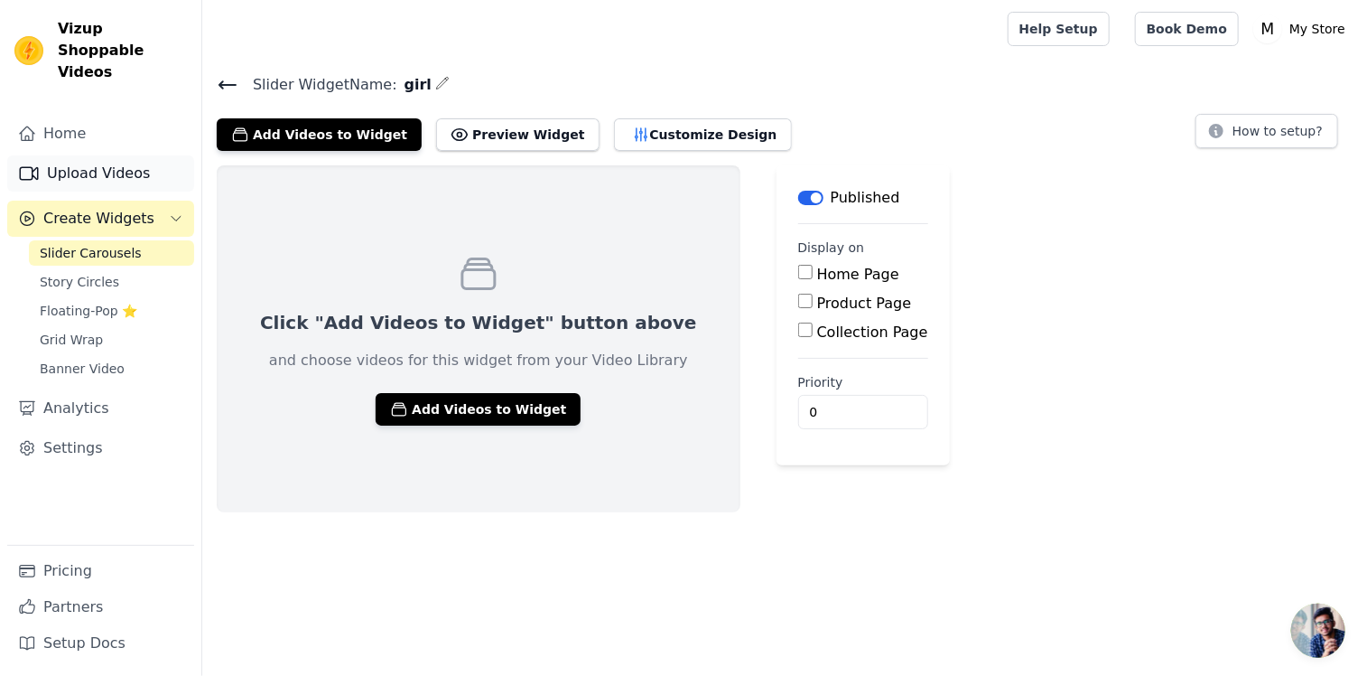
click at [134, 155] on link "Upload Videos" at bounding box center [100, 173] width 187 height 36
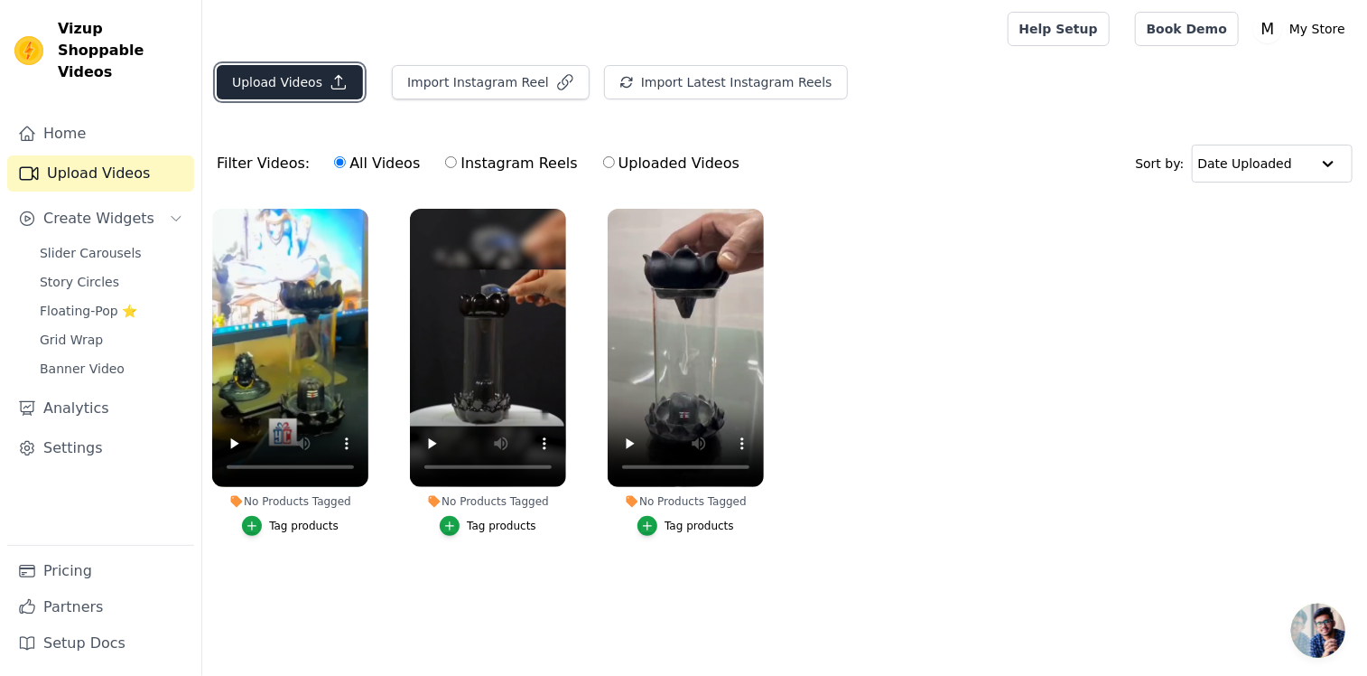
click at [275, 71] on button "Upload Videos" at bounding box center [290, 82] width 146 height 34
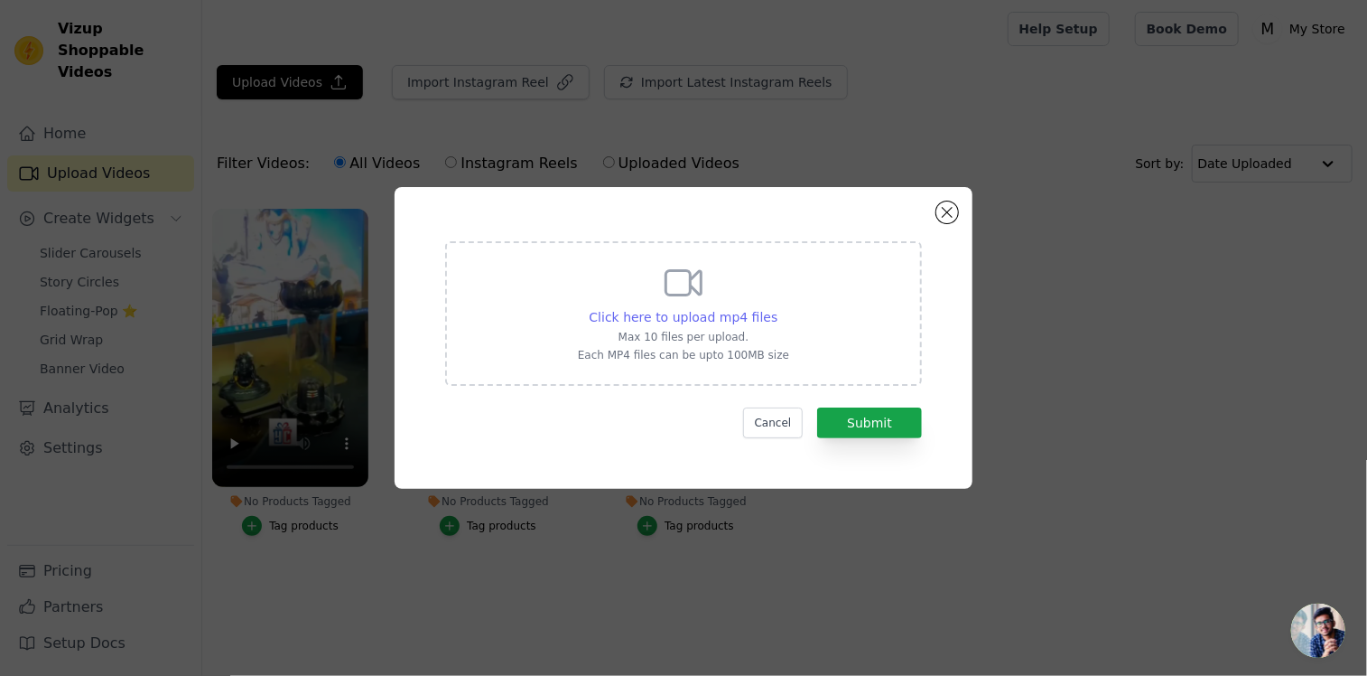
click at [665, 317] on span "Click here to upload mp4 files" at bounding box center [684, 317] width 189 height 14
click at [777, 308] on input "Click here to upload mp4 files Max 10 files per upload. Each MP4 files can be u…" at bounding box center [777, 307] width 1 height 1
type input "C:\fakepath\video6143238894818171059.mp4"
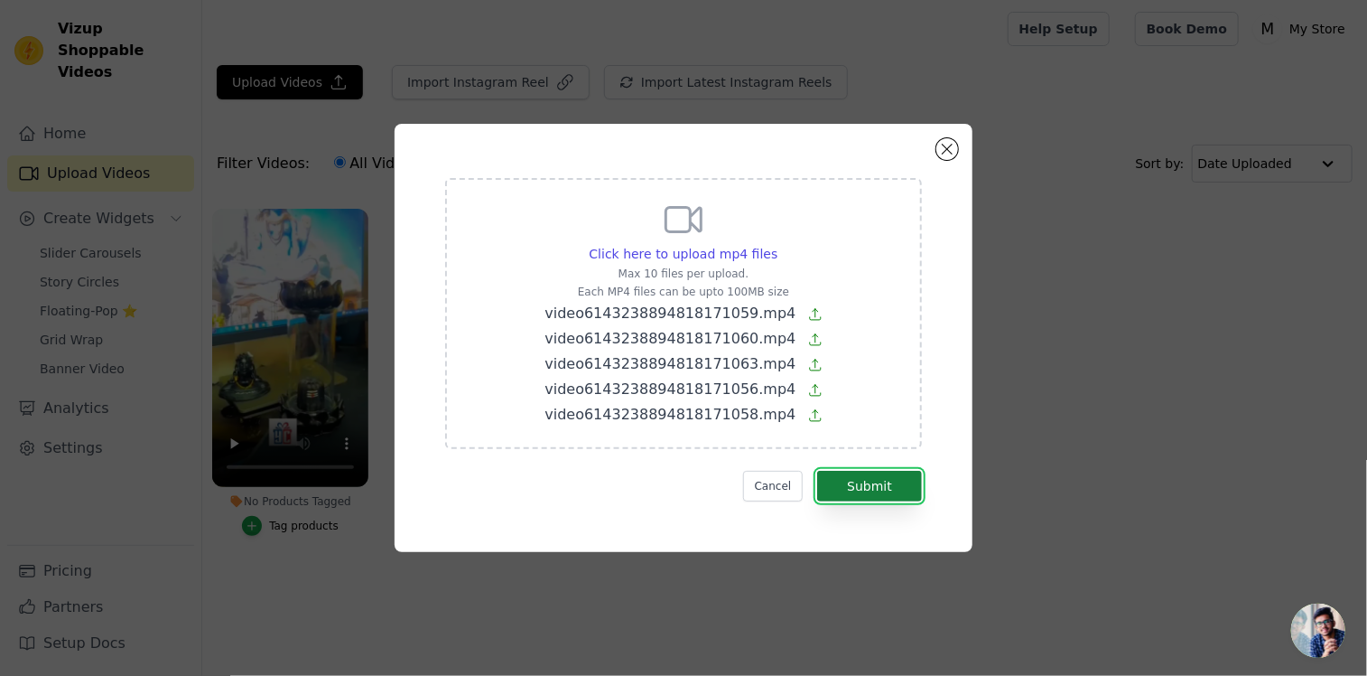
click at [871, 476] on button "Submit" at bounding box center [869, 486] width 105 height 31
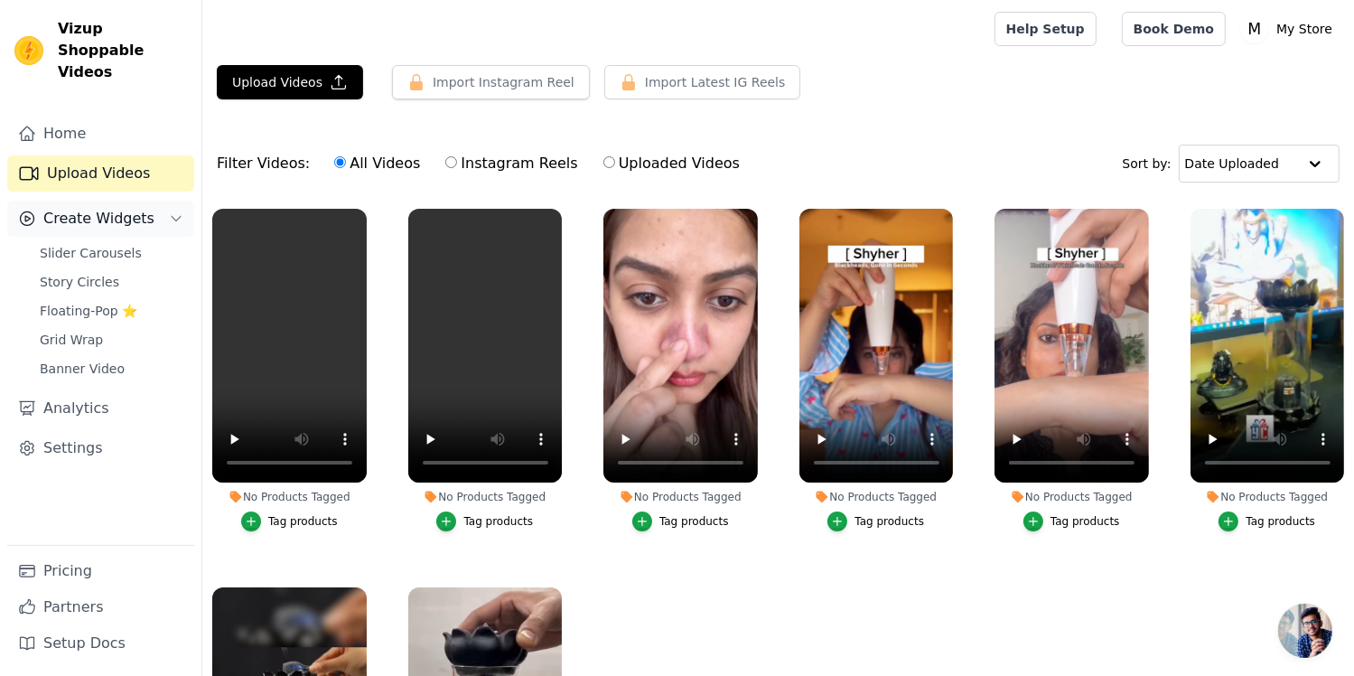
click at [42, 208] on div "Create Widgets" at bounding box center [86, 219] width 136 height 22
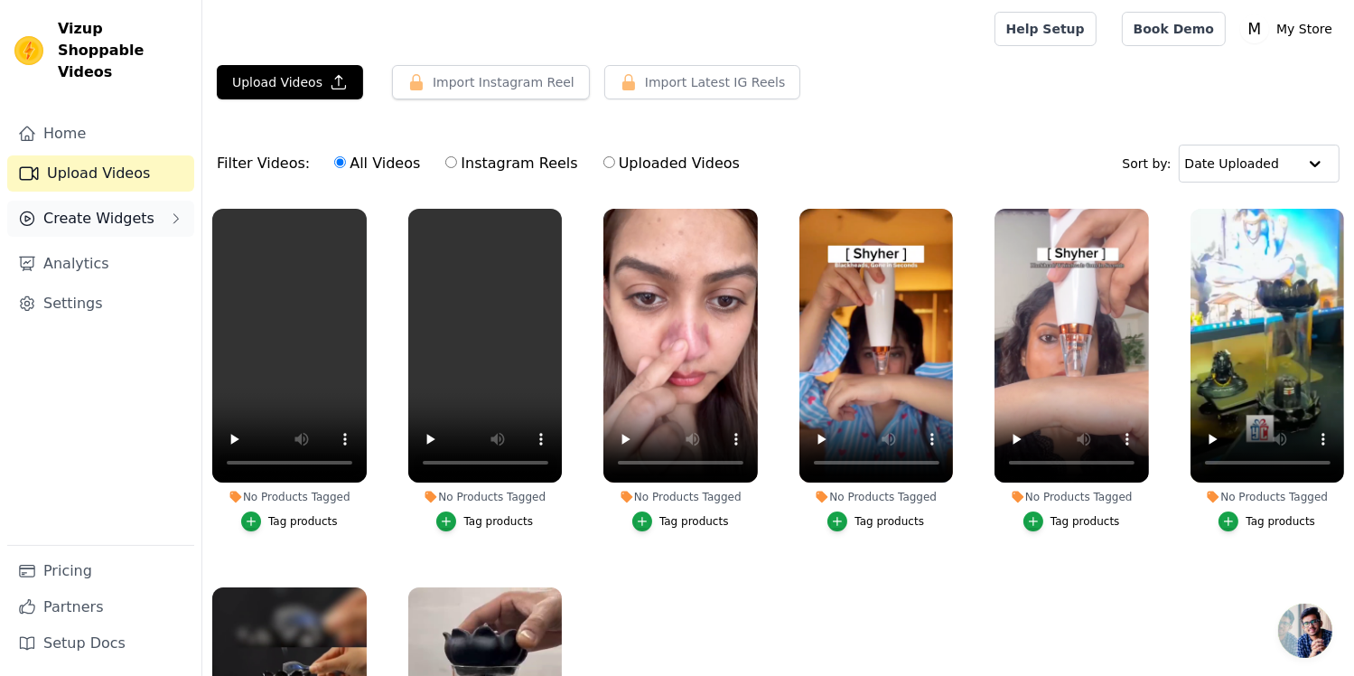
click at [73, 208] on span "Create Widgets" at bounding box center [98, 219] width 111 height 22
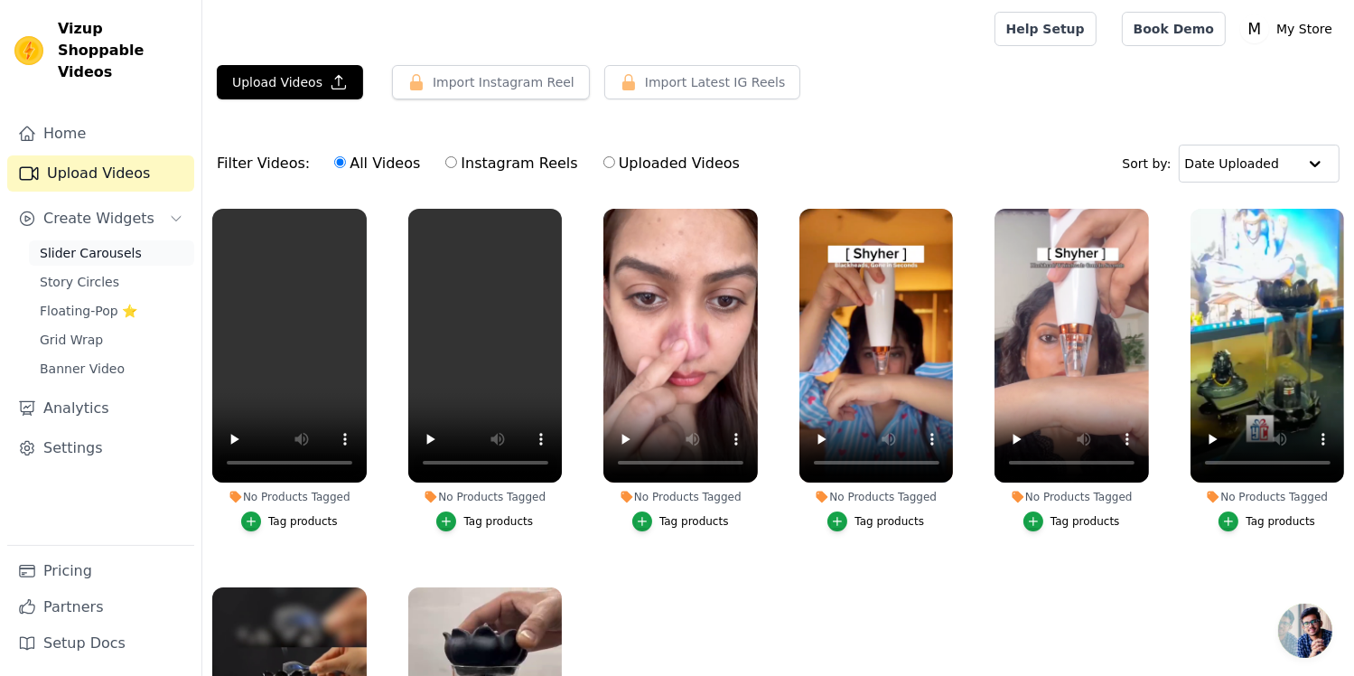
click at [78, 244] on span "Slider Carousels" at bounding box center [91, 253] width 102 height 18
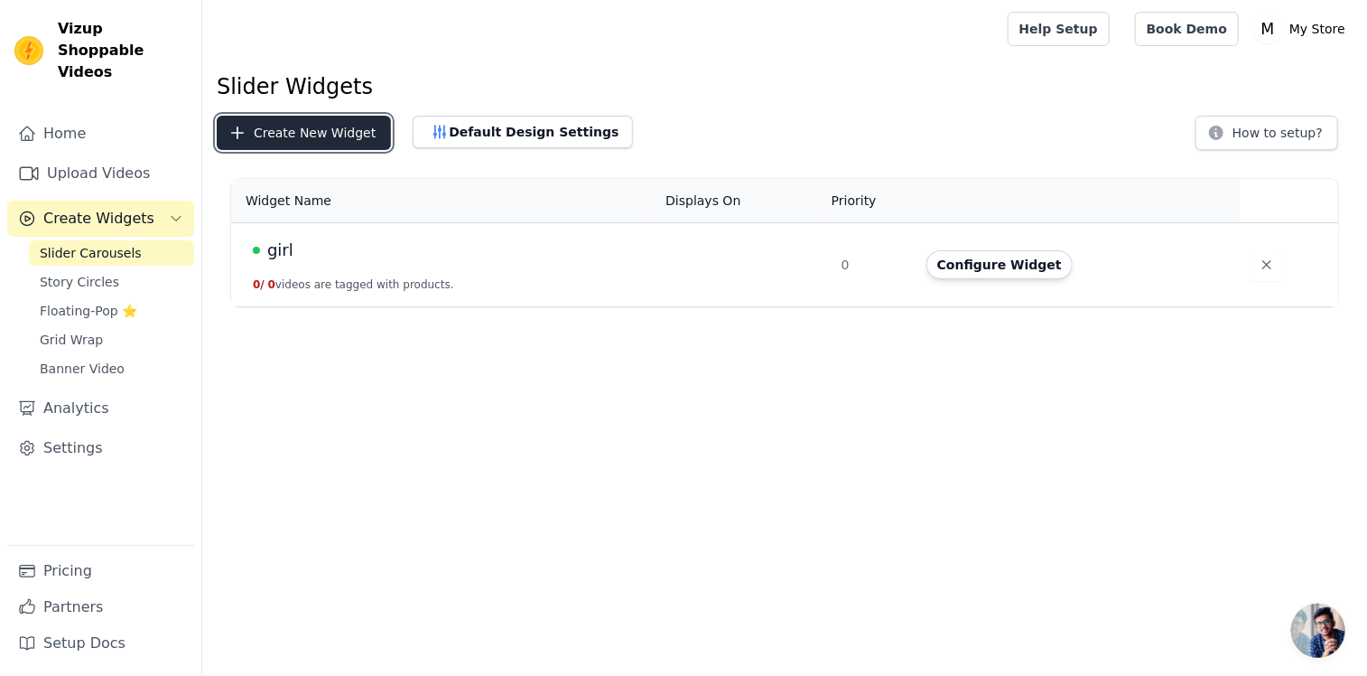
click at [293, 127] on button "Create New Widget" at bounding box center [304, 133] width 174 height 34
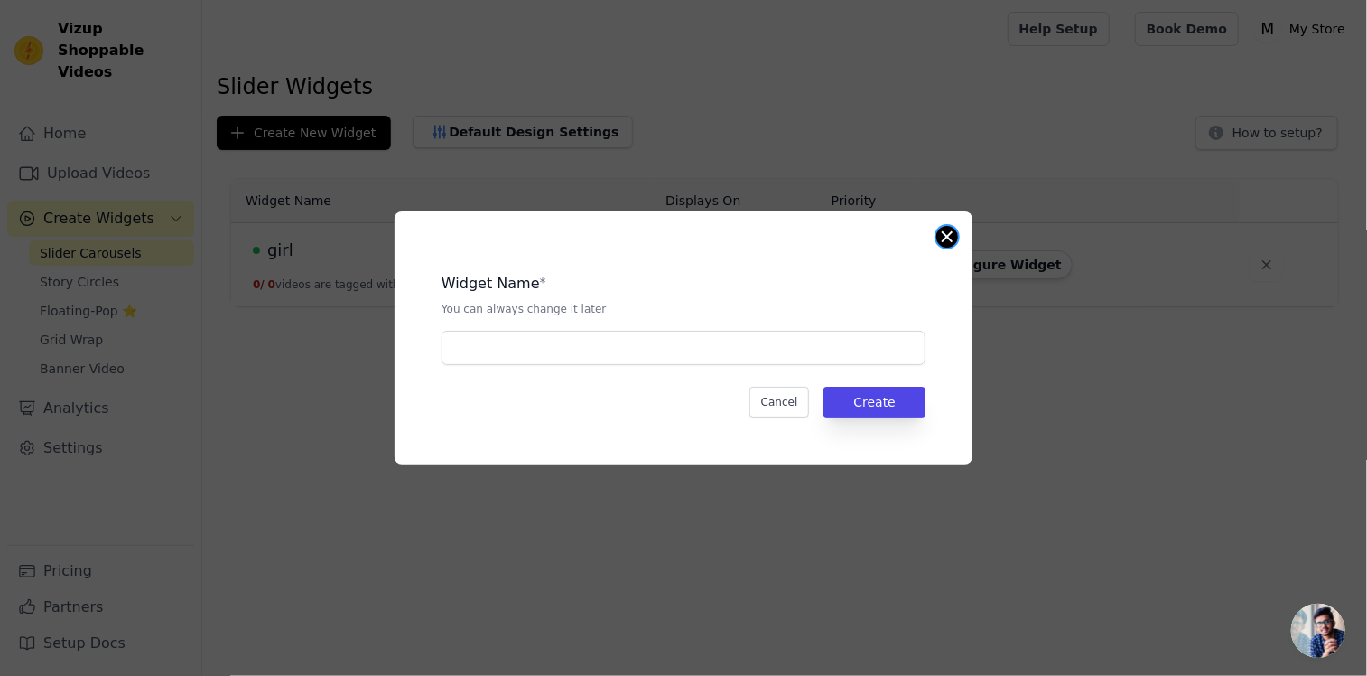
click at [945, 229] on button "Close modal" at bounding box center [948, 237] width 22 height 22
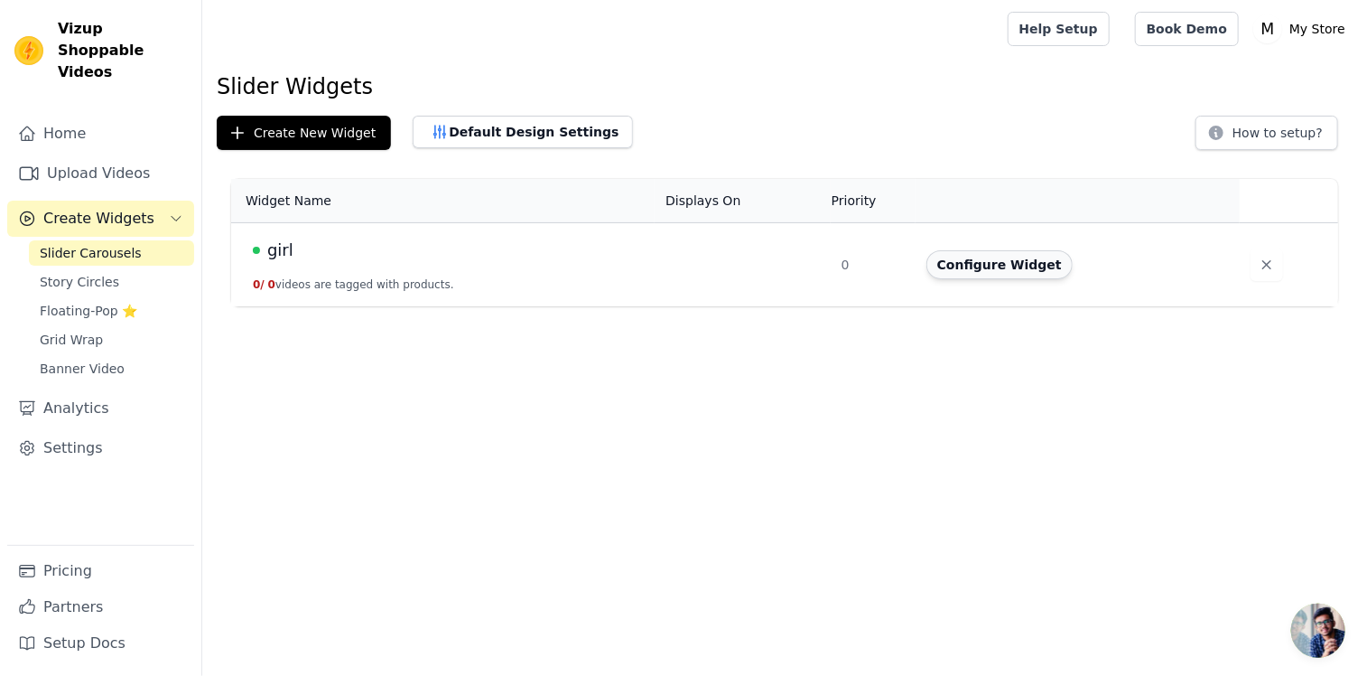
click at [968, 266] on button "Configure Widget" at bounding box center [1000, 264] width 146 height 29
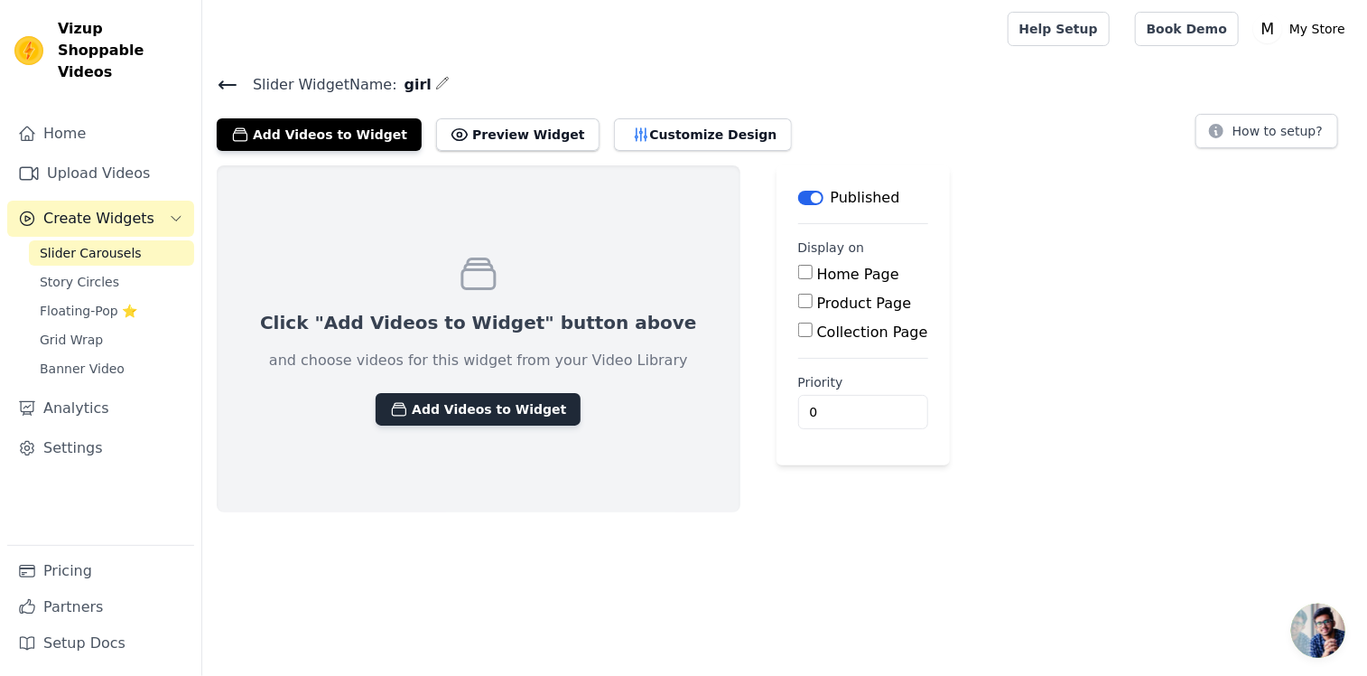
click at [445, 406] on button "Add Videos to Widget" at bounding box center [478, 409] width 205 height 33
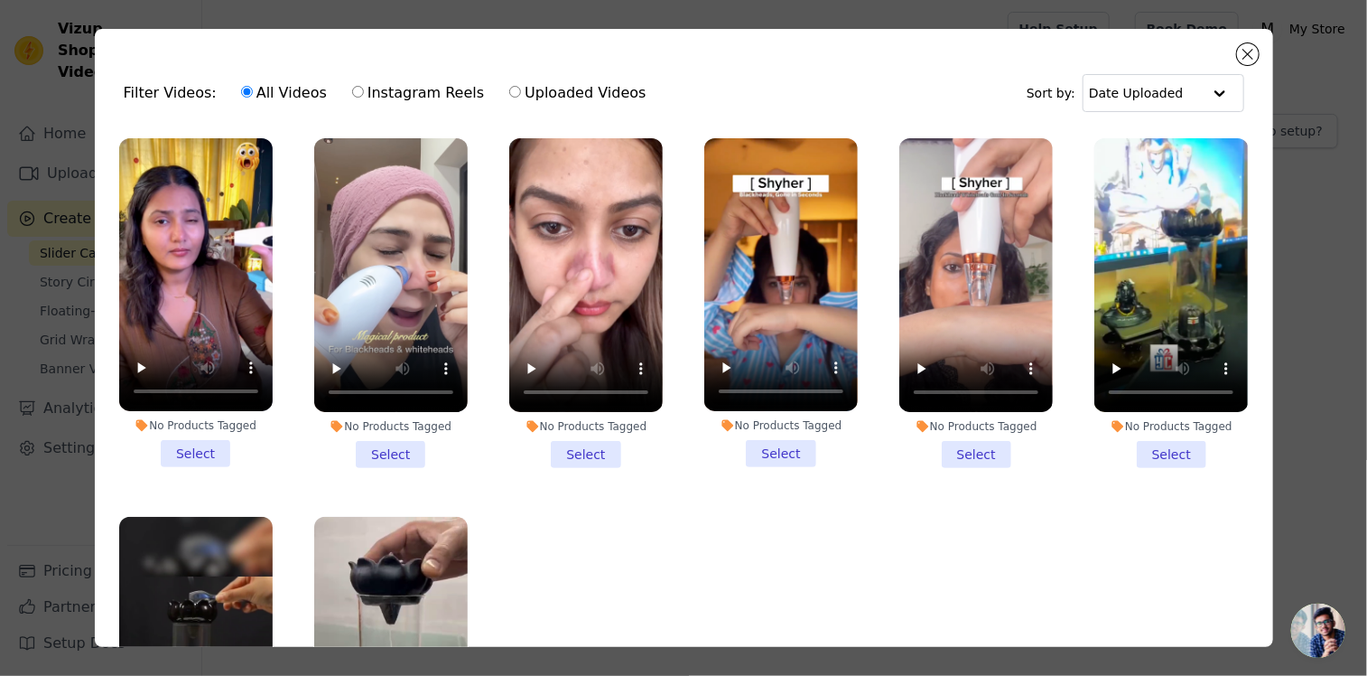
click at [201, 440] on li "No Products Tagged Select" at bounding box center [196, 302] width 154 height 329
click at [0, 0] on input "No Products Tagged Select" at bounding box center [0, 0] width 0 height 0
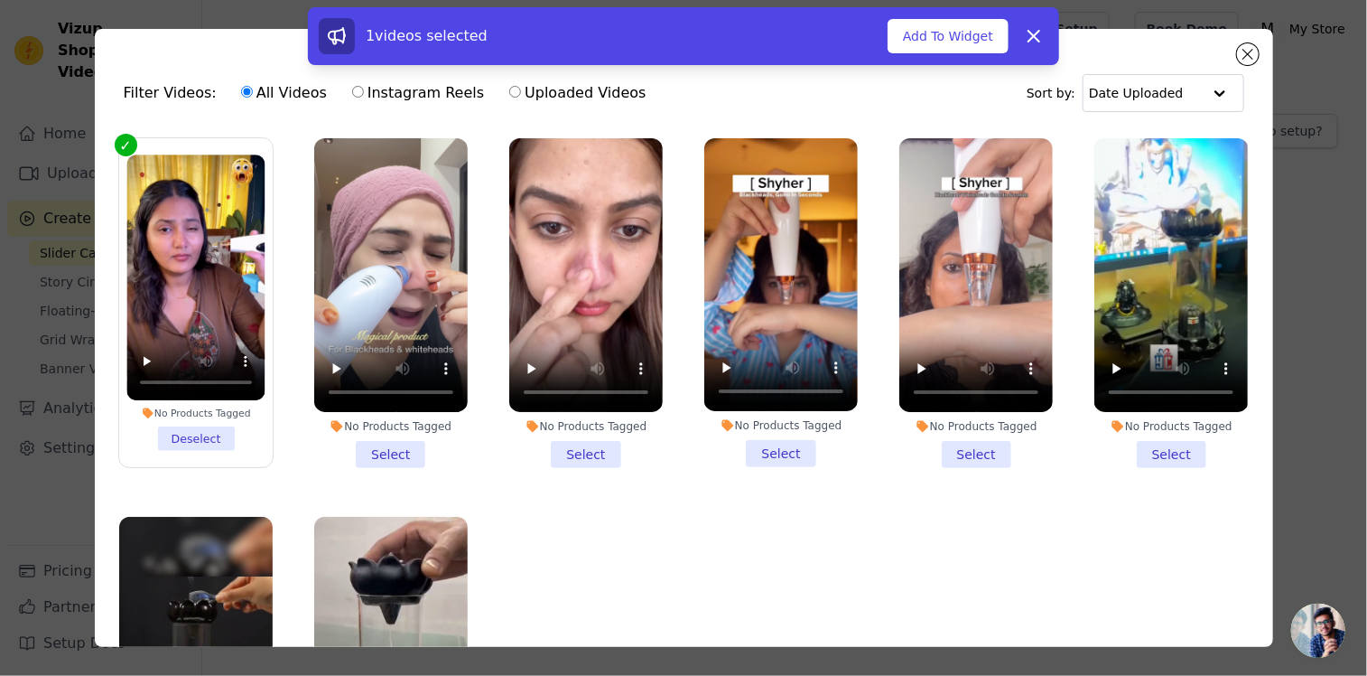
click at [391, 436] on li "No Products Tagged Select" at bounding box center [391, 303] width 154 height 330
click at [0, 0] on input "No Products Tagged Select" at bounding box center [0, 0] width 0 height 0
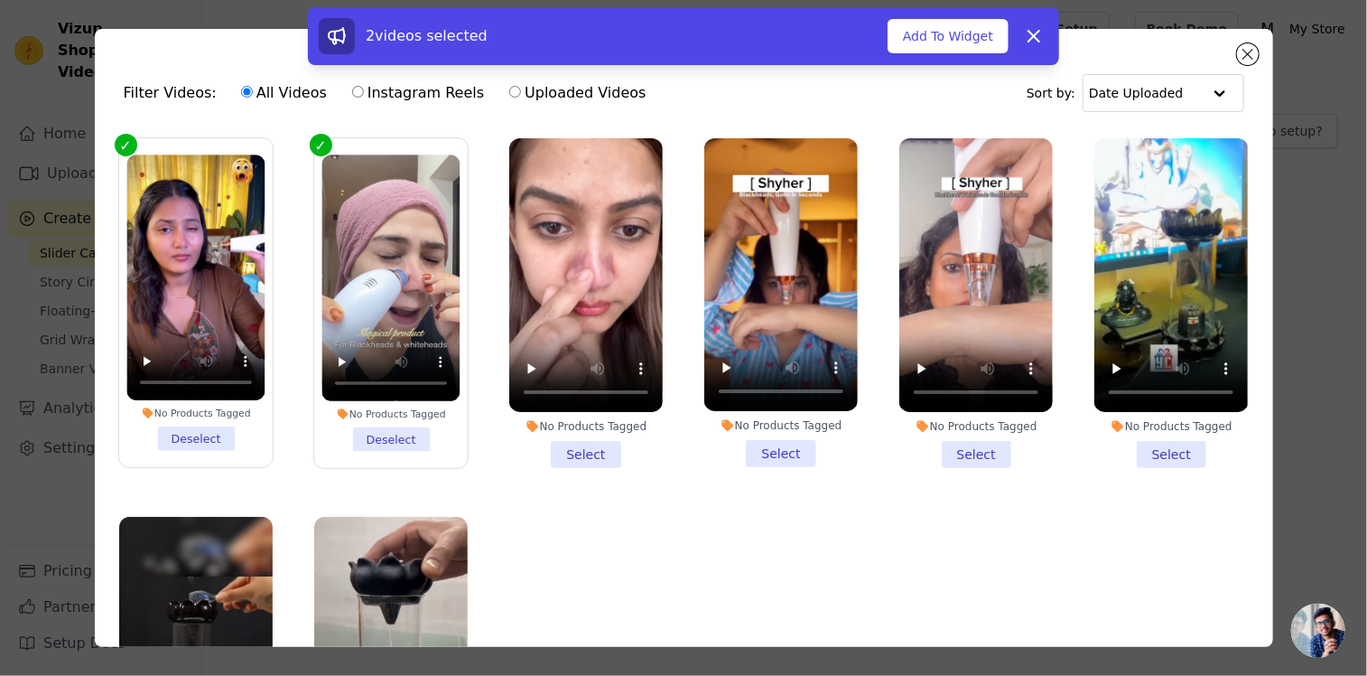
click at [563, 452] on li "No Products Tagged Select" at bounding box center [586, 303] width 154 height 330
click at [0, 0] on input "No Products Tagged Select" at bounding box center [0, 0] width 0 height 0
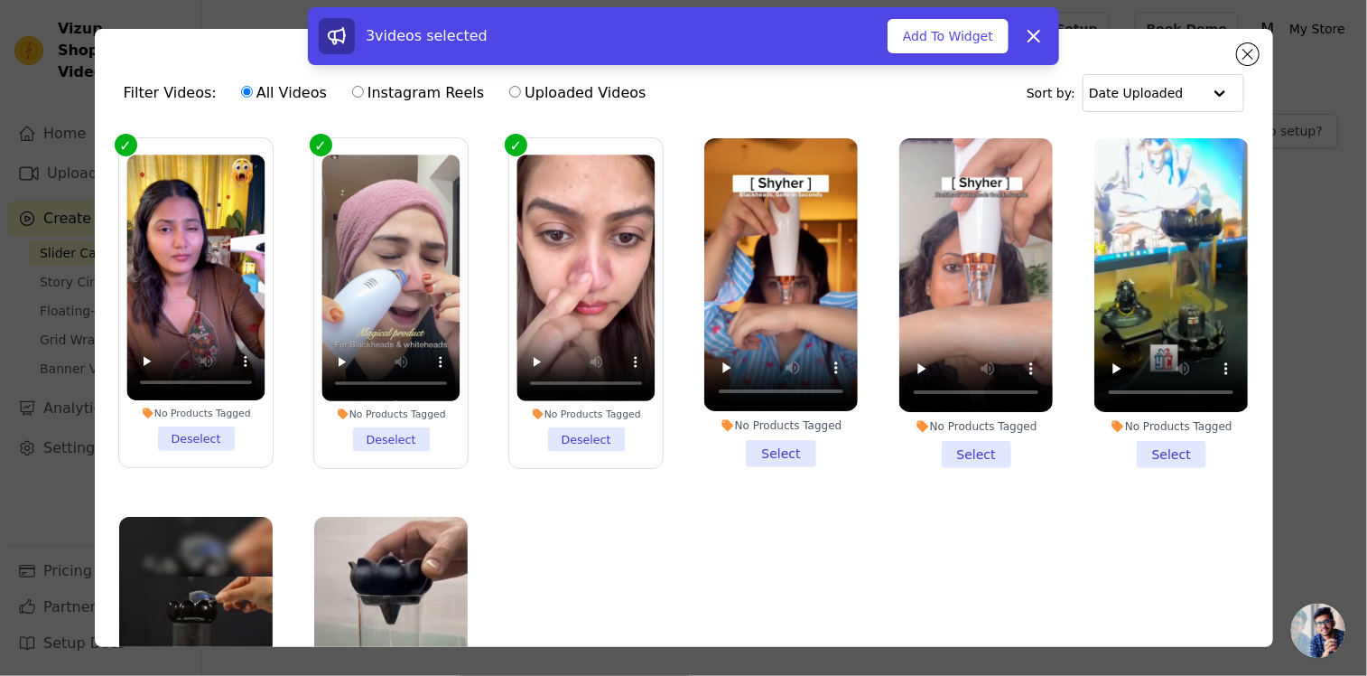
click at [753, 446] on li "No Products Tagged Select" at bounding box center [781, 302] width 154 height 329
click at [0, 0] on input "No Products Tagged Select" at bounding box center [0, 0] width 0 height 0
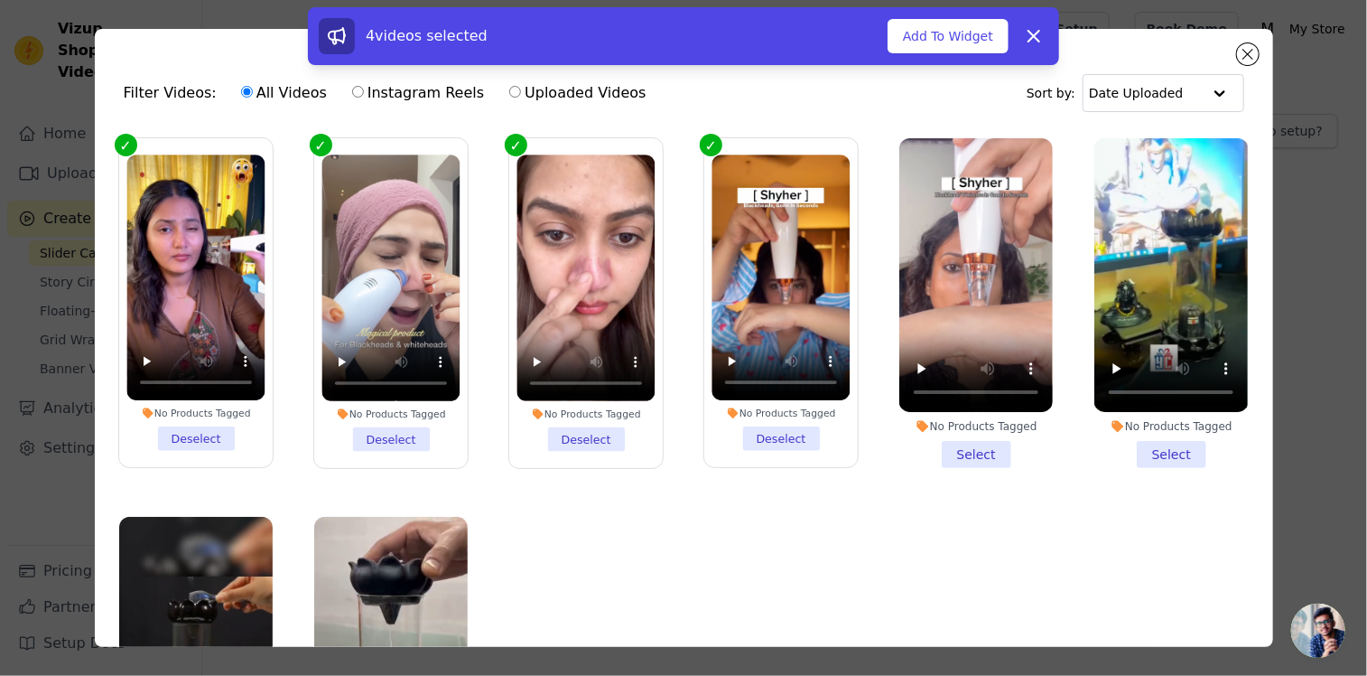
click at [940, 446] on li "No Products Tagged Select" at bounding box center [977, 303] width 154 height 330
click at [0, 0] on input "No Products Tagged Select" at bounding box center [0, 0] width 0 height 0
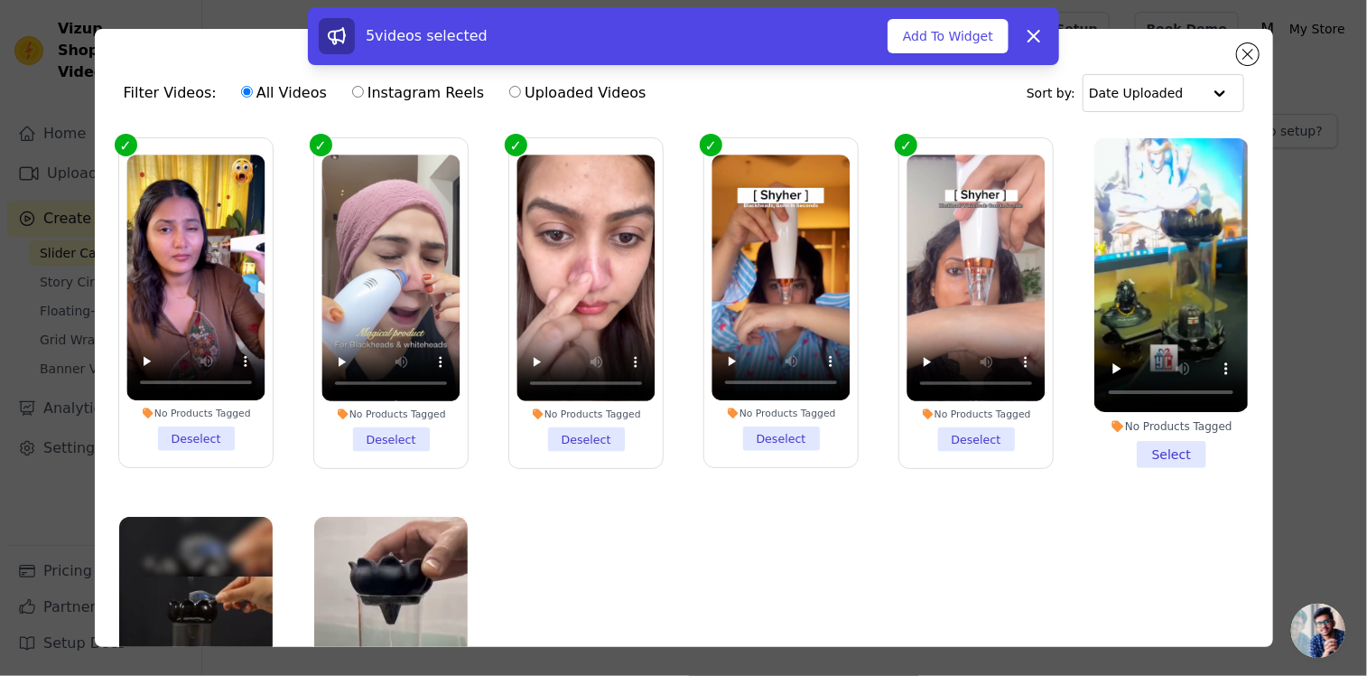
click at [1137, 446] on li "No Products Tagged Select" at bounding box center [1172, 303] width 154 height 330
click at [0, 0] on input "No Products Tagged Select" at bounding box center [0, 0] width 0 height 0
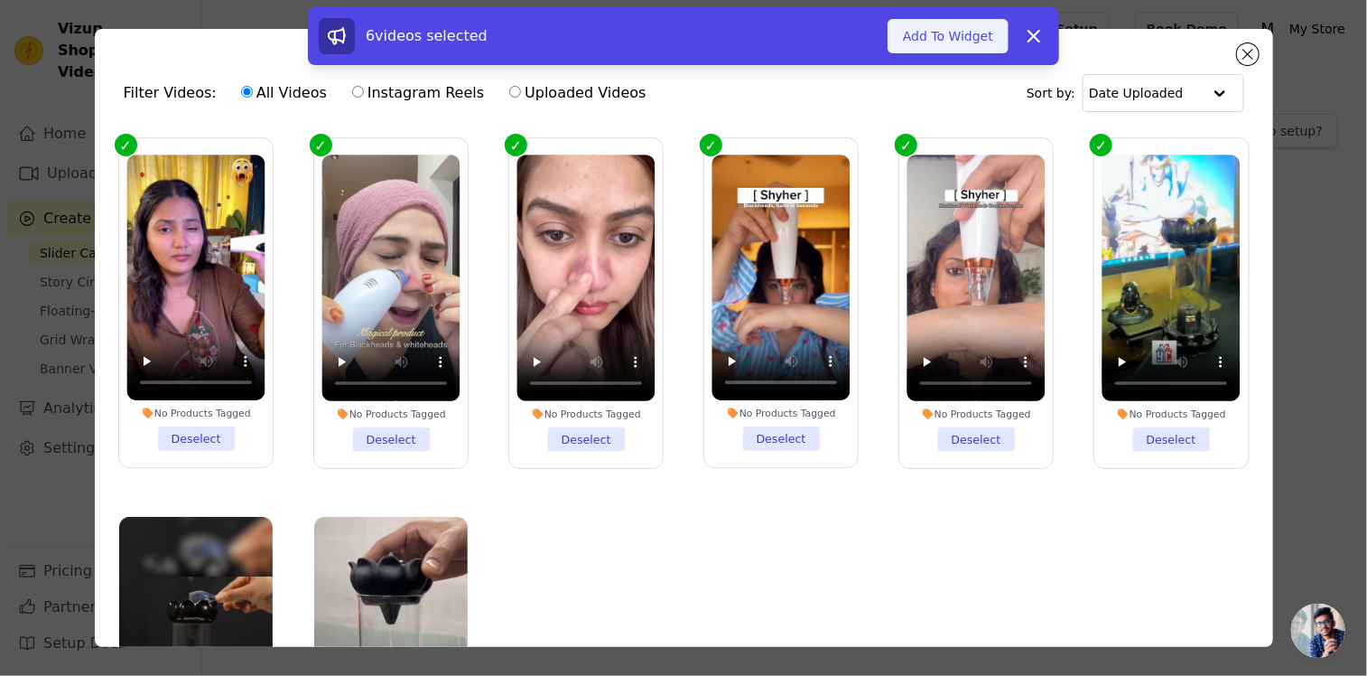
click at [918, 40] on button "Add To Widget" at bounding box center [948, 36] width 121 height 34
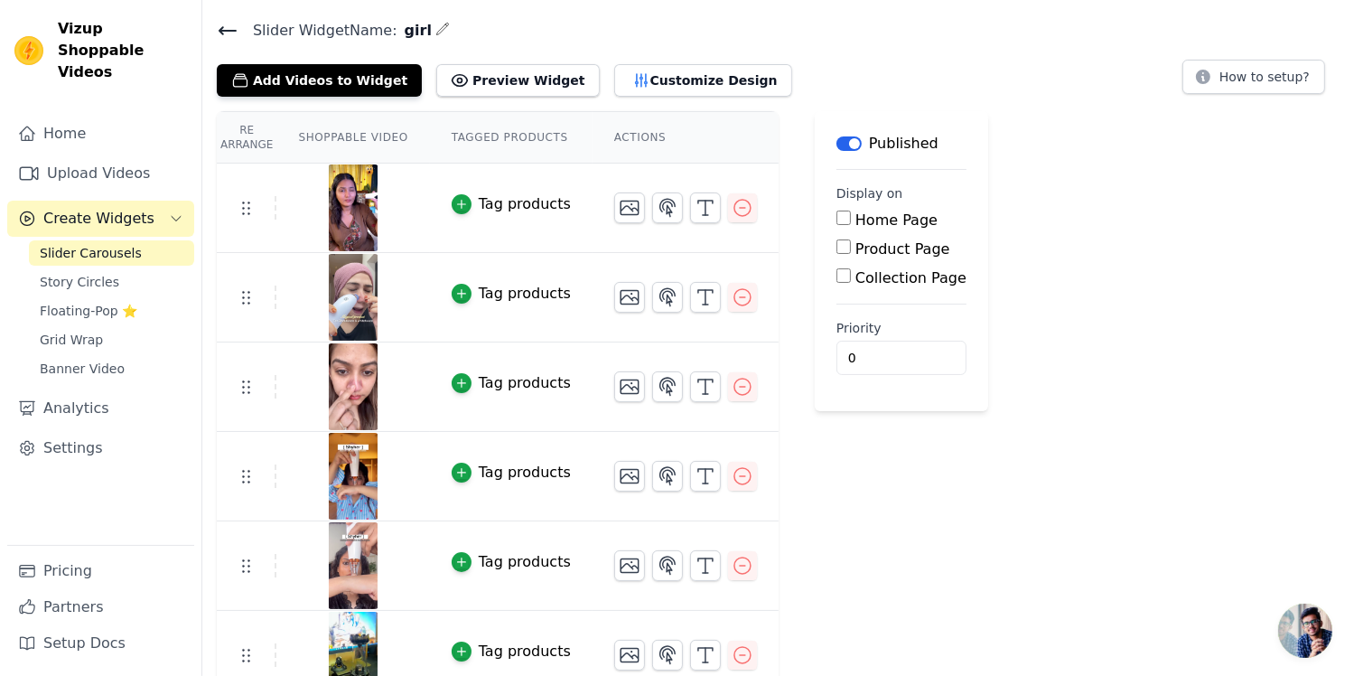
scroll to position [76, 0]
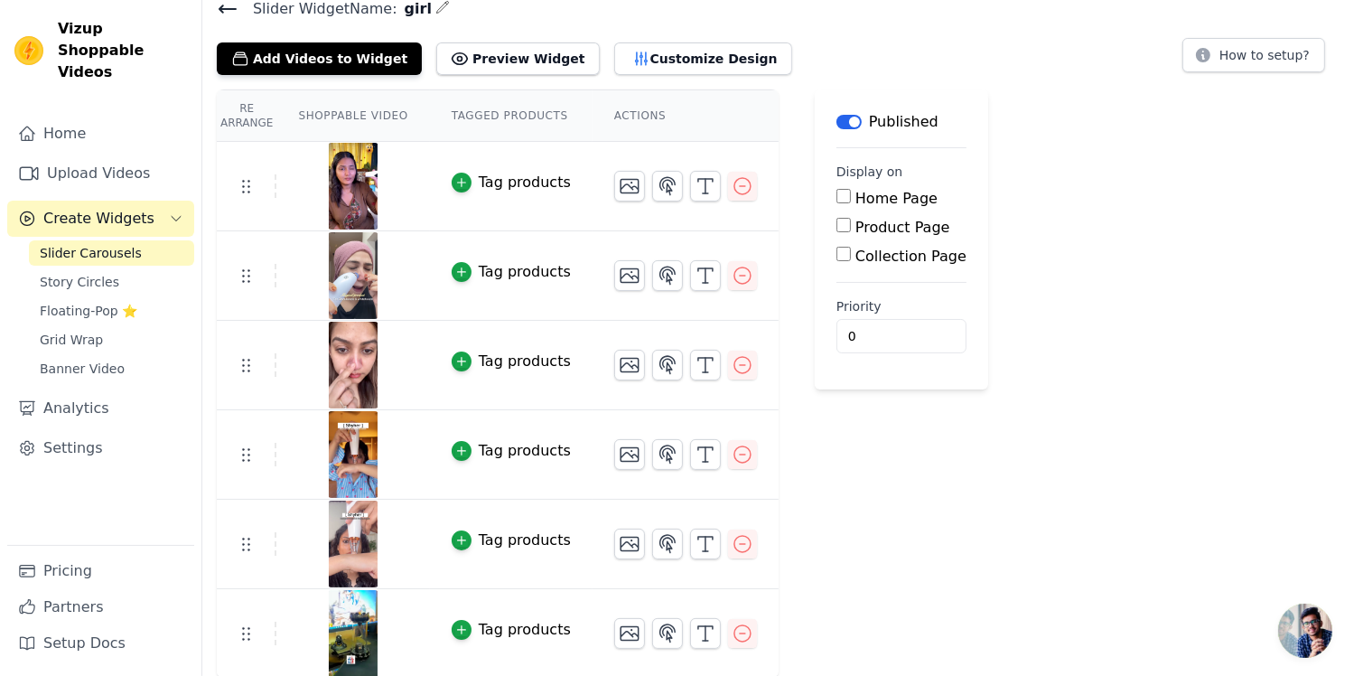
click at [836, 223] on input "Product Page" at bounding box center [843, 225] width 14 height 14
checkbox input "true"
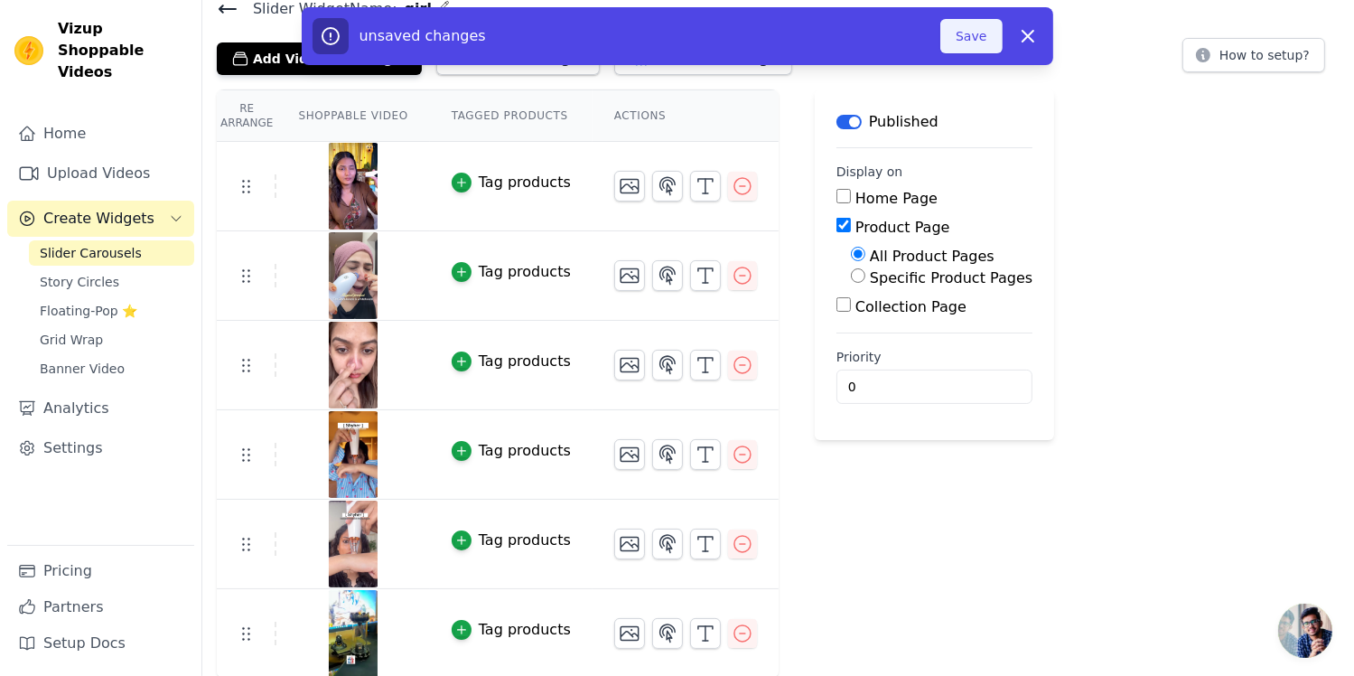
click at [956, 39] on button "Save" at bounding box center [970, 36] width 61 height 34
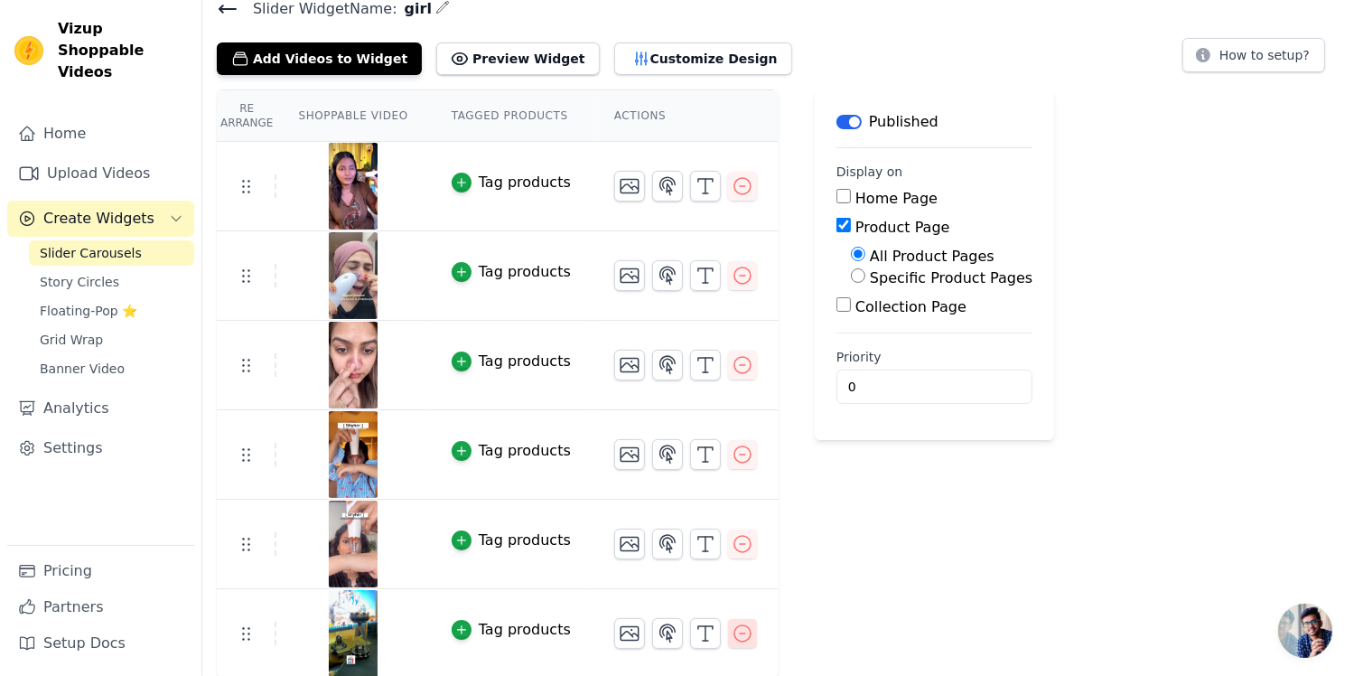
click at [734, 639] on icon "button" at bounding box center [742, 633] width 16 height 16
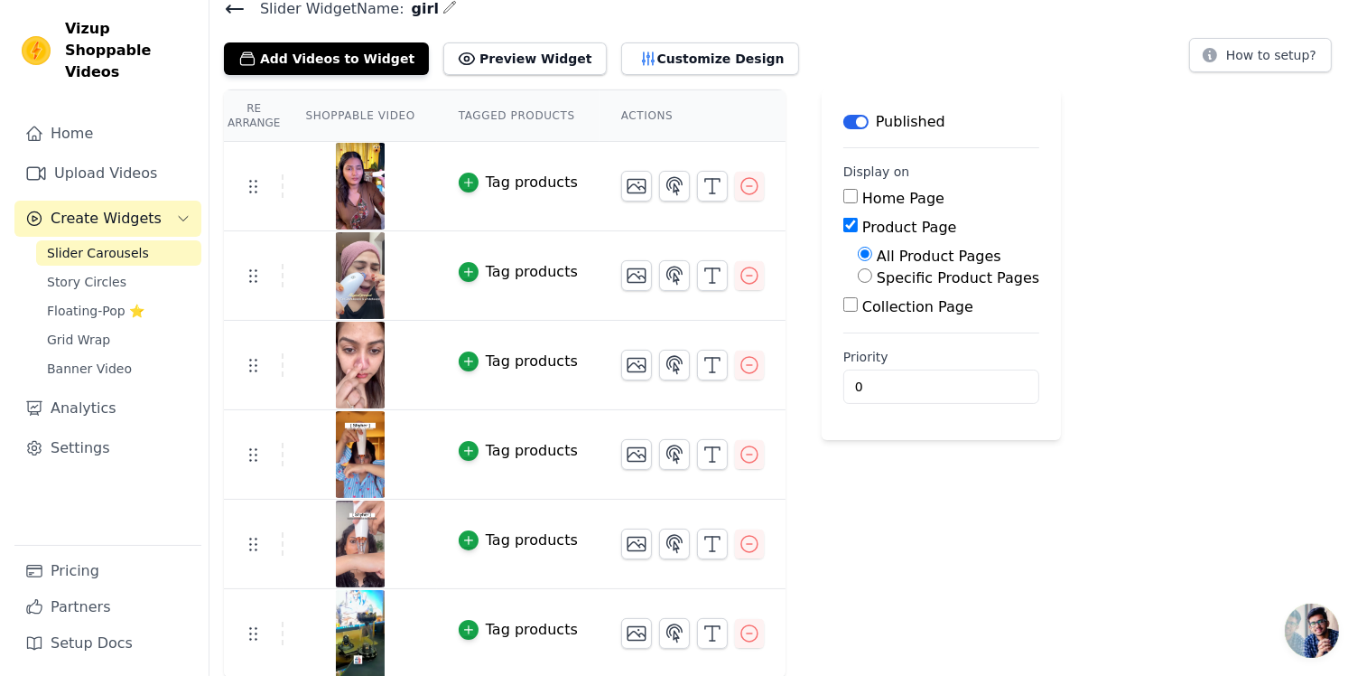
scroll to position [0, 0]
